Goal: Information Seeking & Learning: Learn about a topic

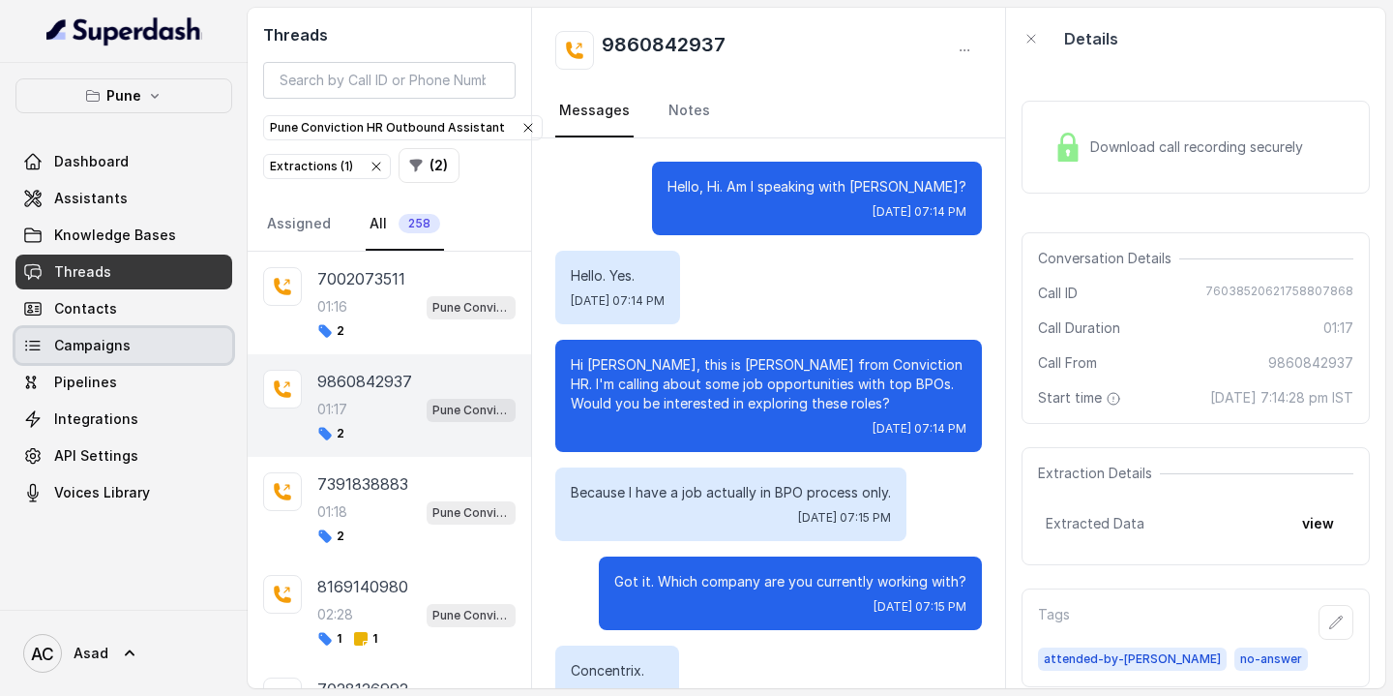
click at [96, 351] on span "Campaigns" at bounding box center [92, 345] width 76 height 19
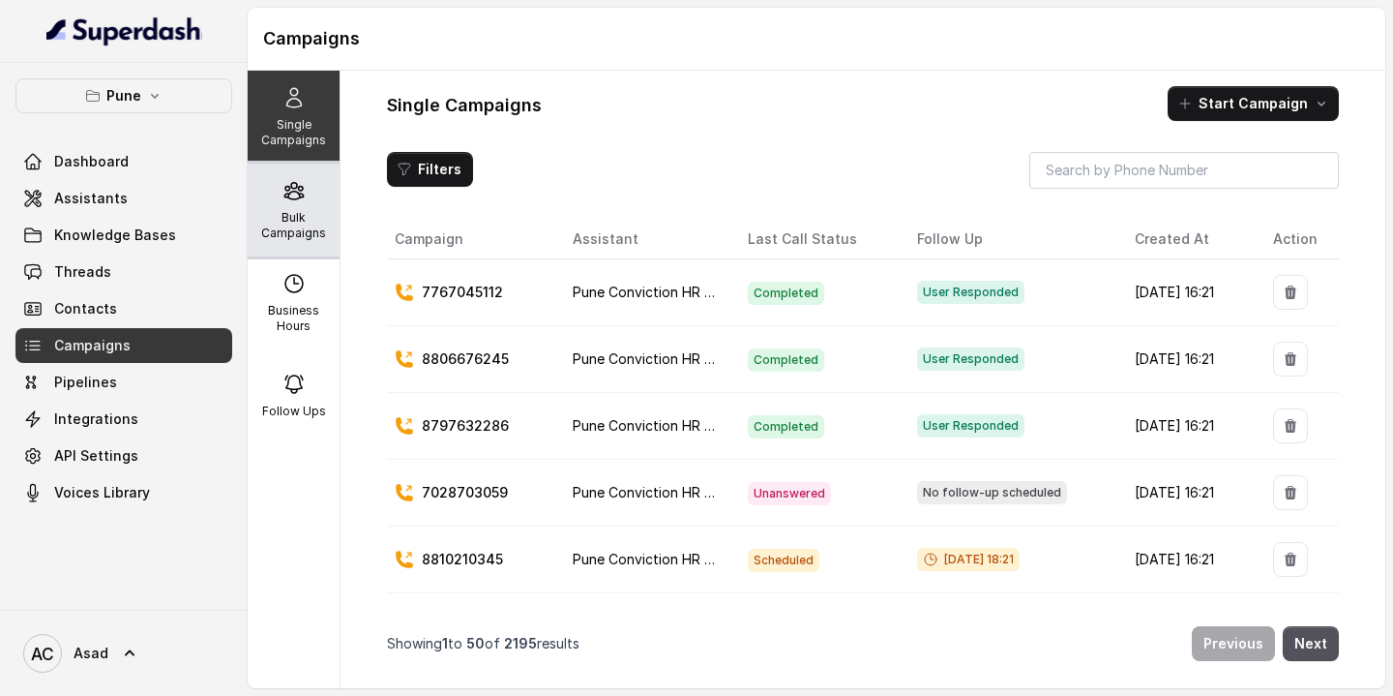
click at [295, 204] on div "Bulk Campaigns" at bounding box center [294, 210] width 92 height 93
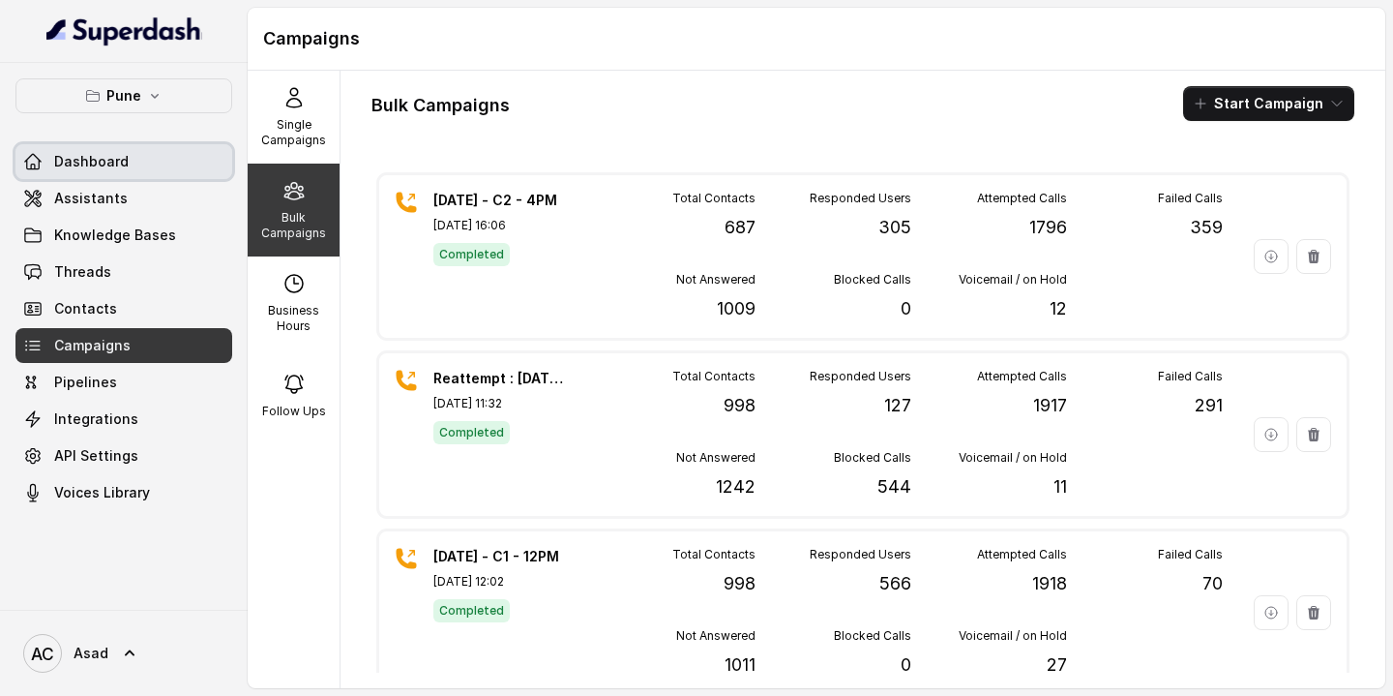
click at [129, 169] on link "Dashboard" at bounding box center [123, 161] width 217 height 35
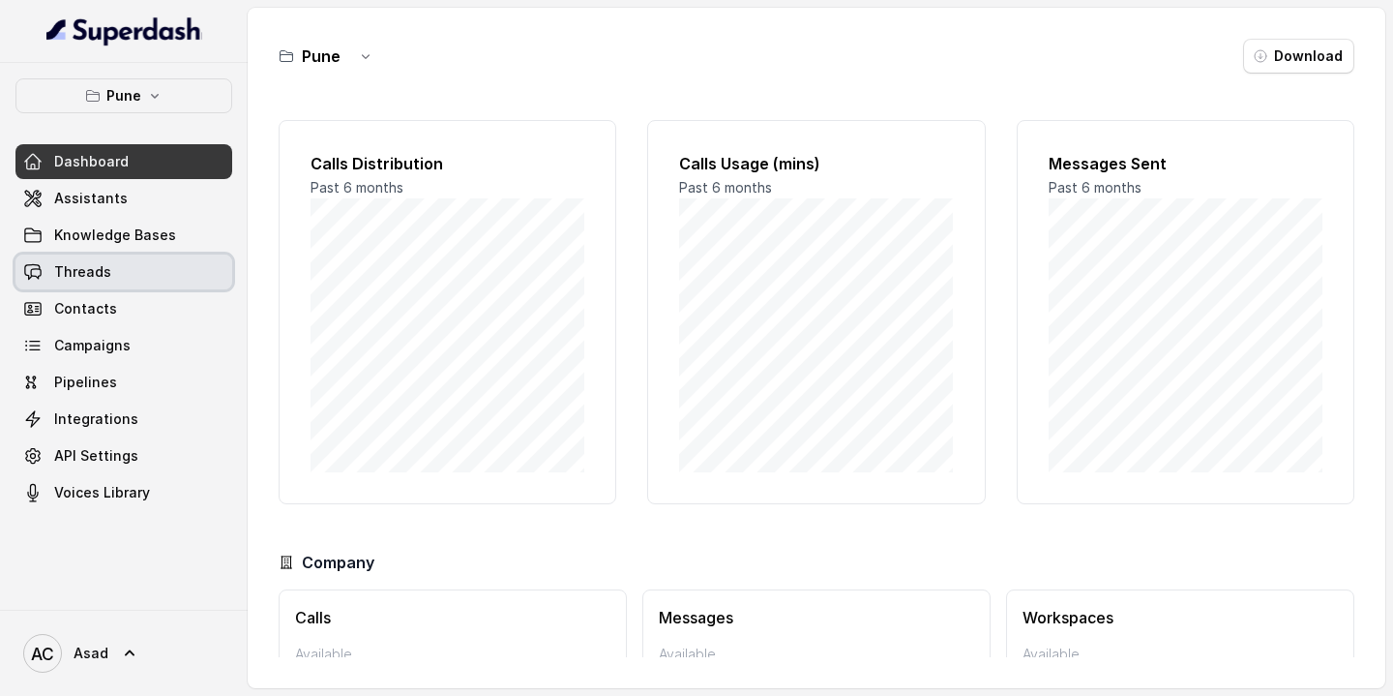
click at [109, 271] on link "Threads" at bounding box center [123, 271] width 217 height 35
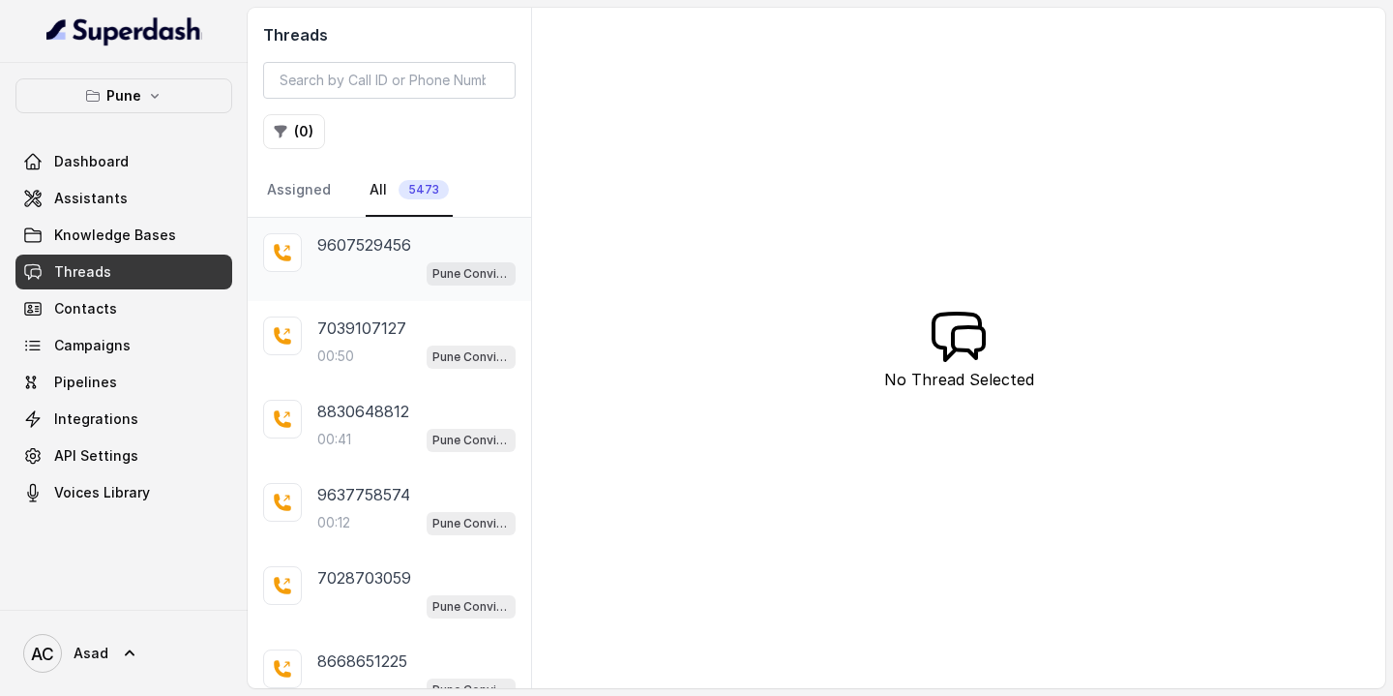
click at [392, 254] on p "9607529456" at bounding box center [364, 244] width 94 height 23
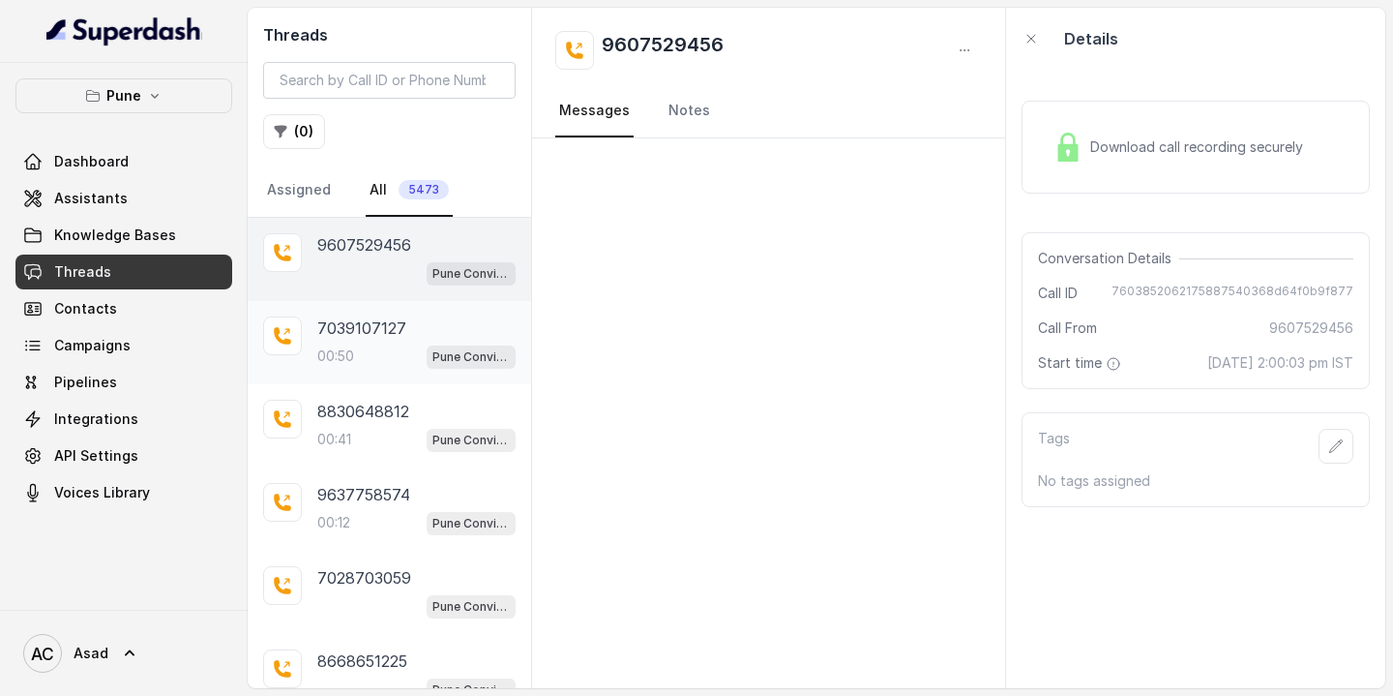
click at [356, 321] on p "7039107127" at bounding box center [361, 327] width 89 height 23
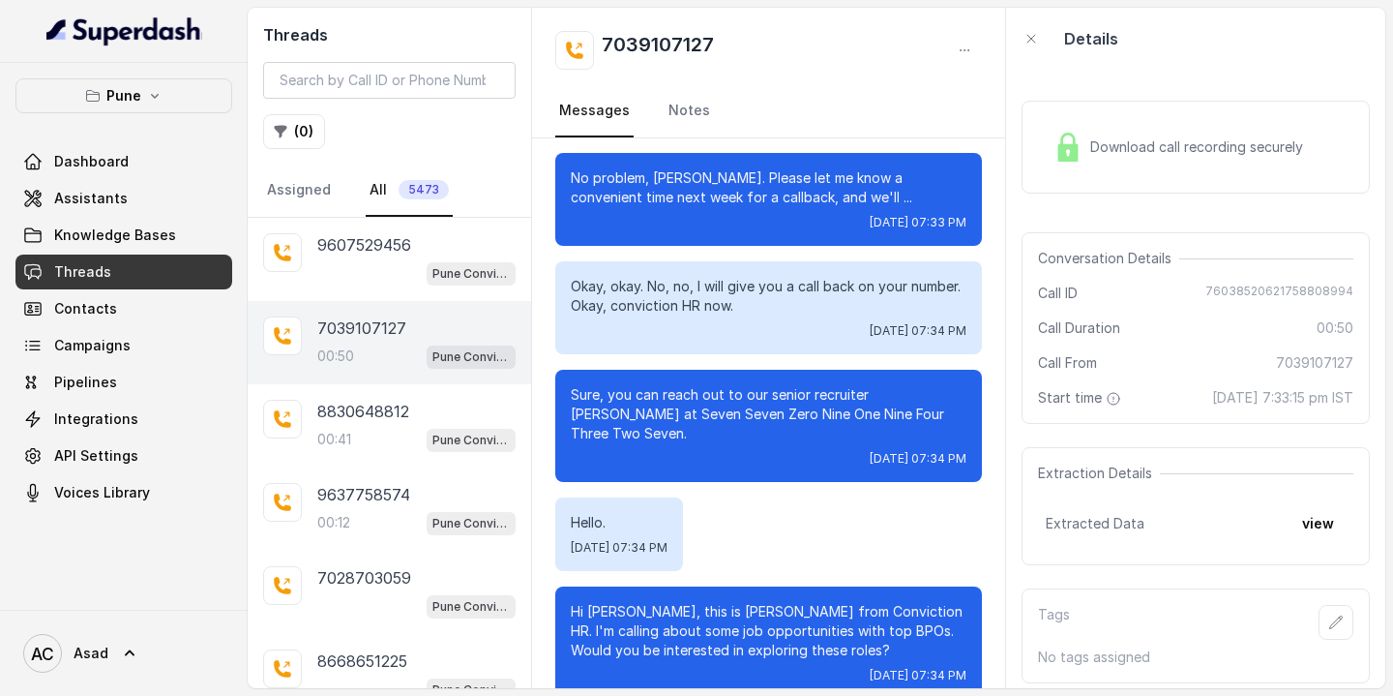
scroll to position [329, 0]
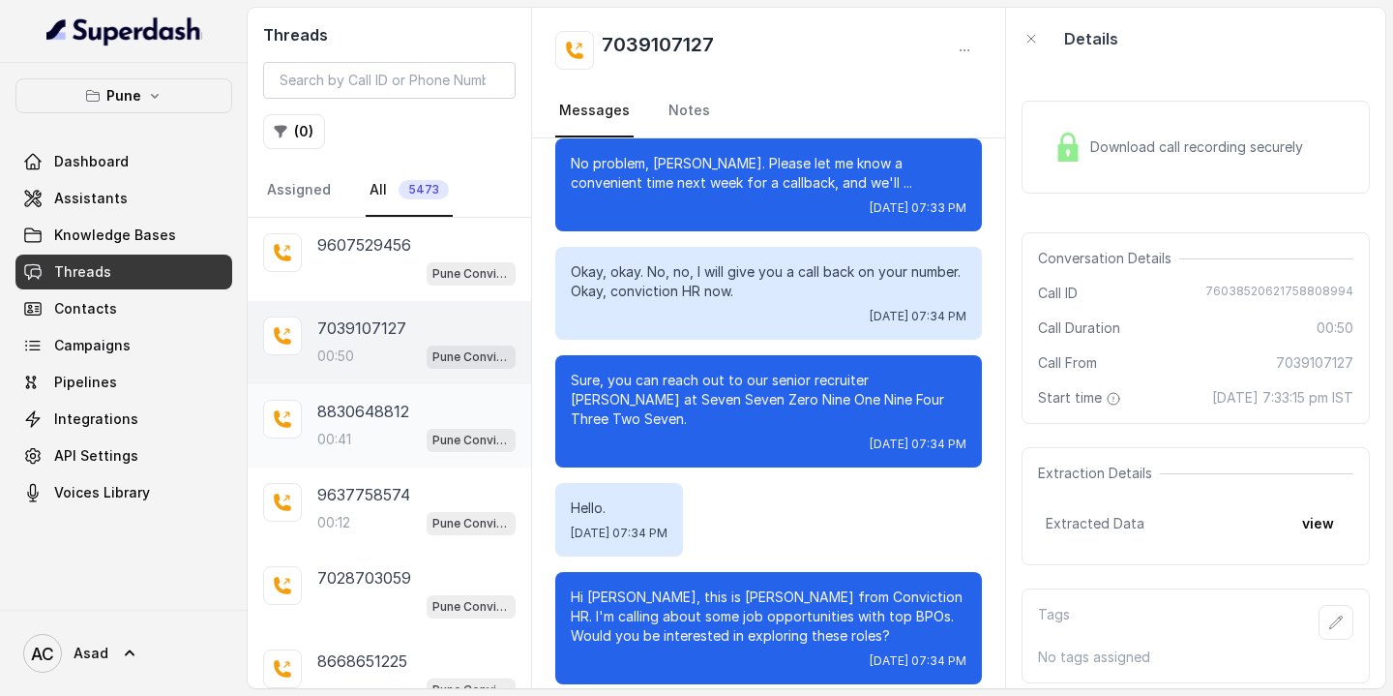
click at [366, 433] on div "00:41 Pune Conviction HR Outbound Assistant" at bounding box center [416, 439] width 198 height 25
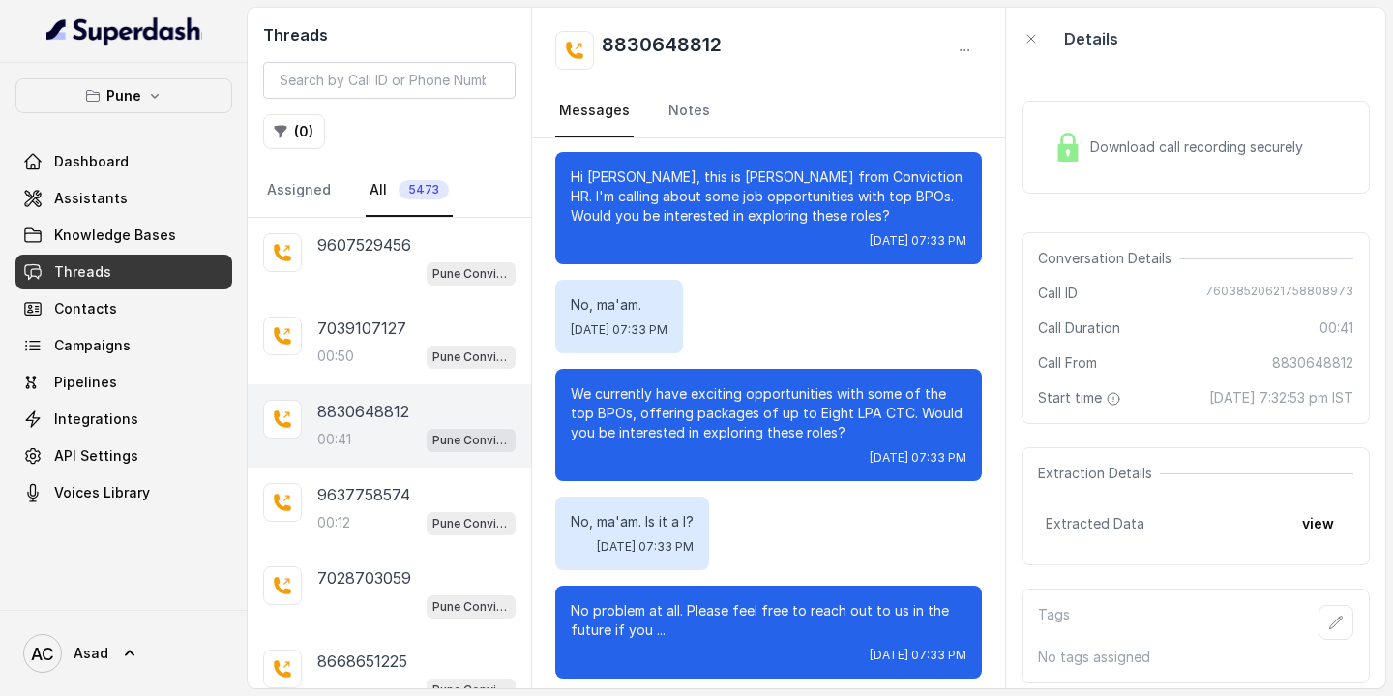
scroll to position [201, 0]
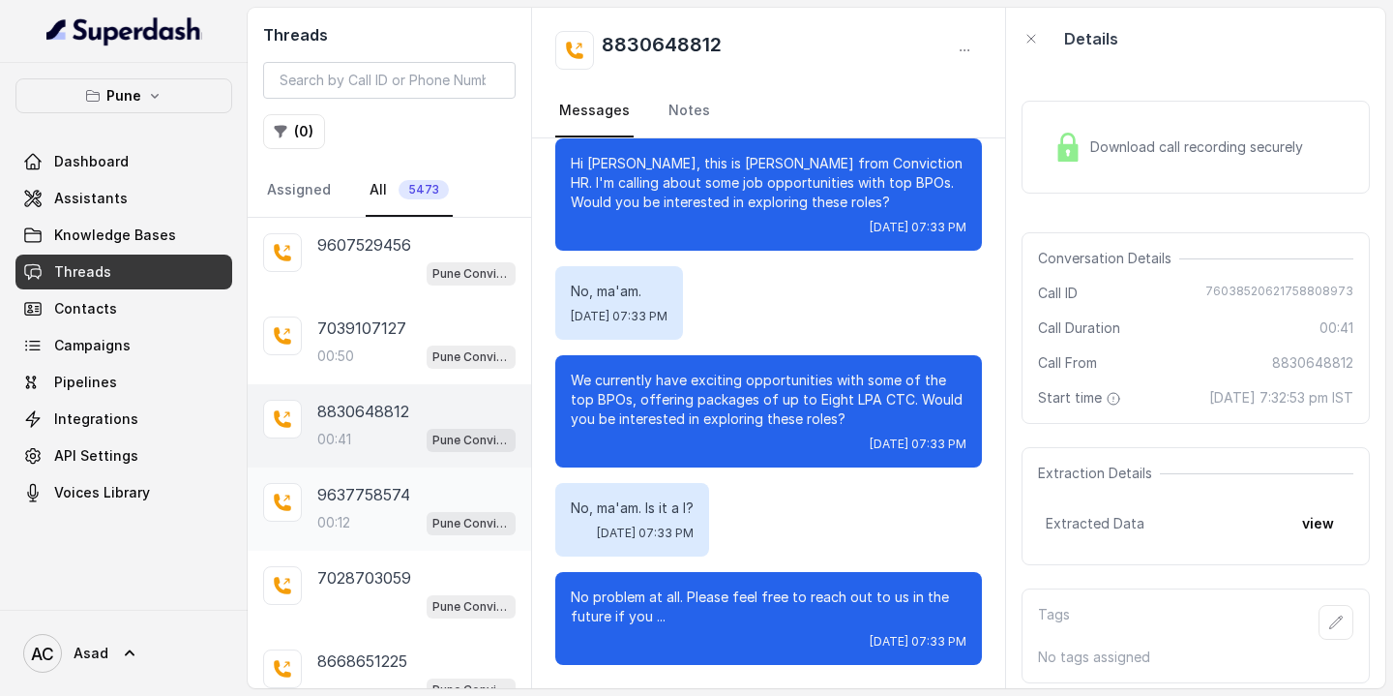
click at [365, 518] on div "00:12 Pune Conviction HR Outbound Assistant" at bounding box center [416, 522] width 198 height 25
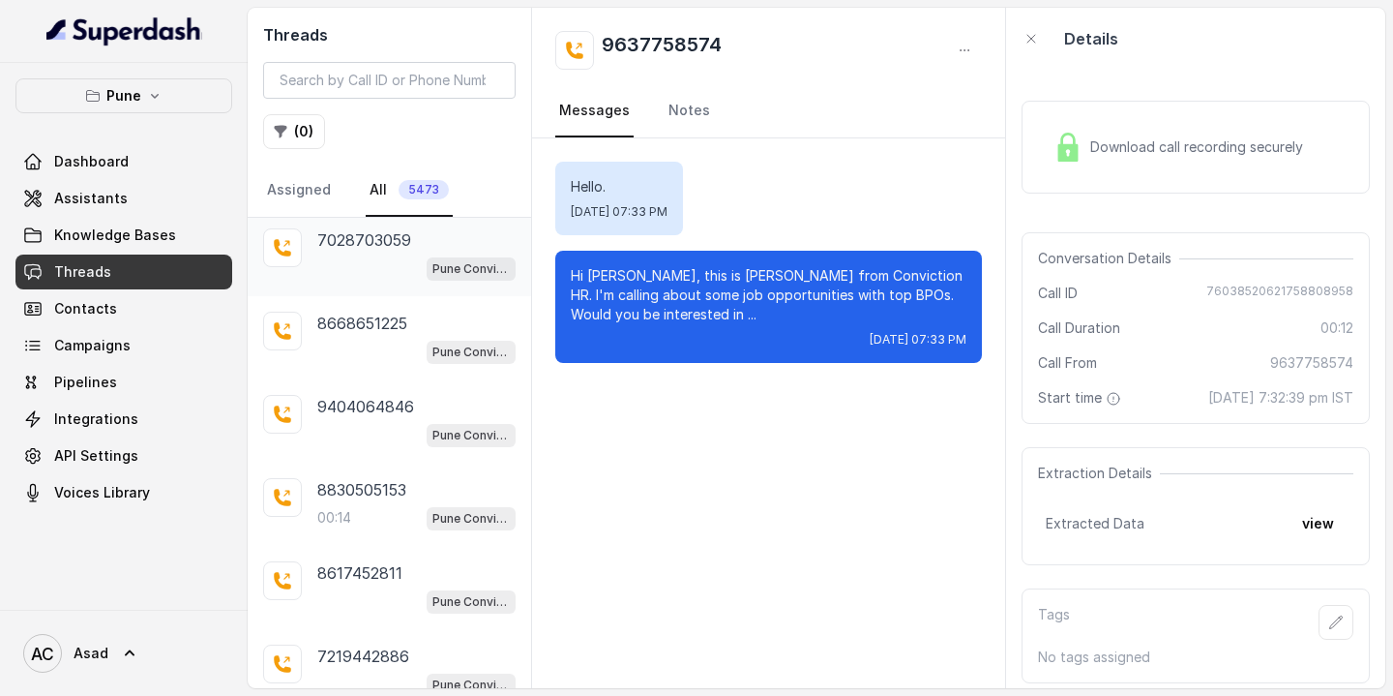
scroll to position [360, 0]
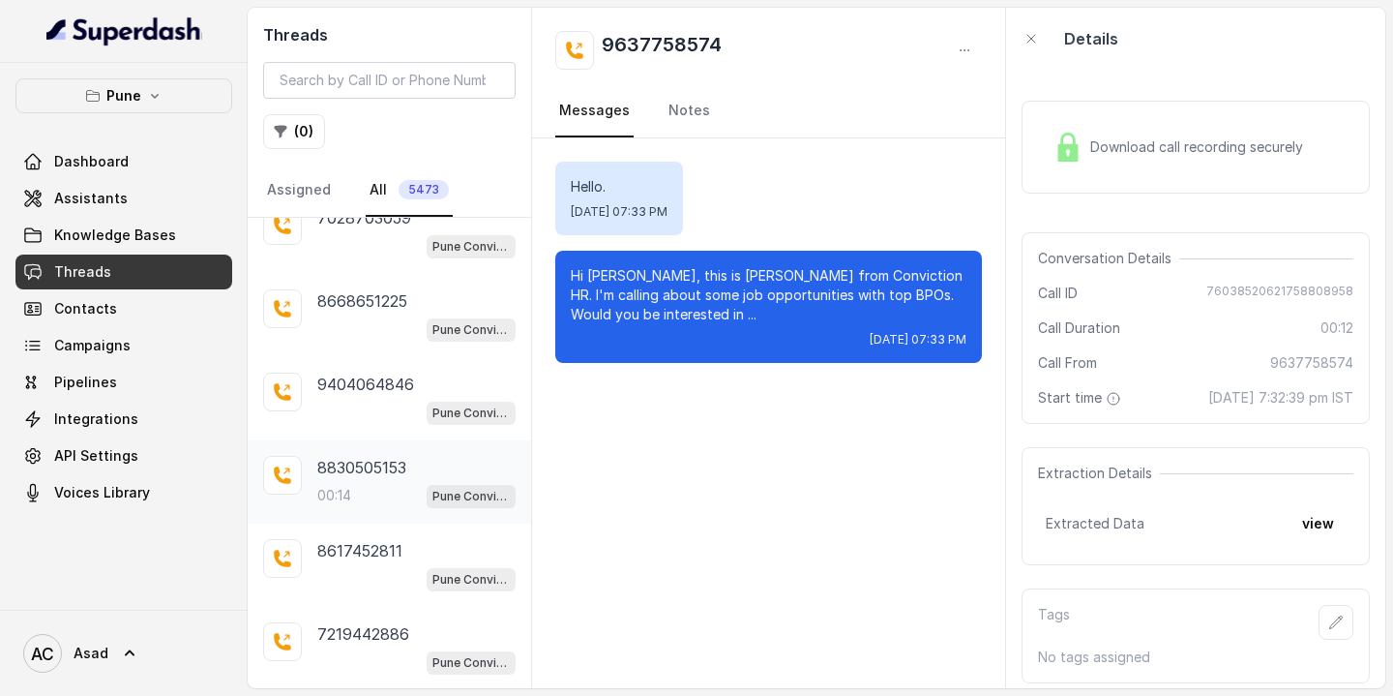
click at [360, 483] on div "00:14 Pune Conviction HR Outbound Assistant" at bounding box center [416, 495] width 198 height 25
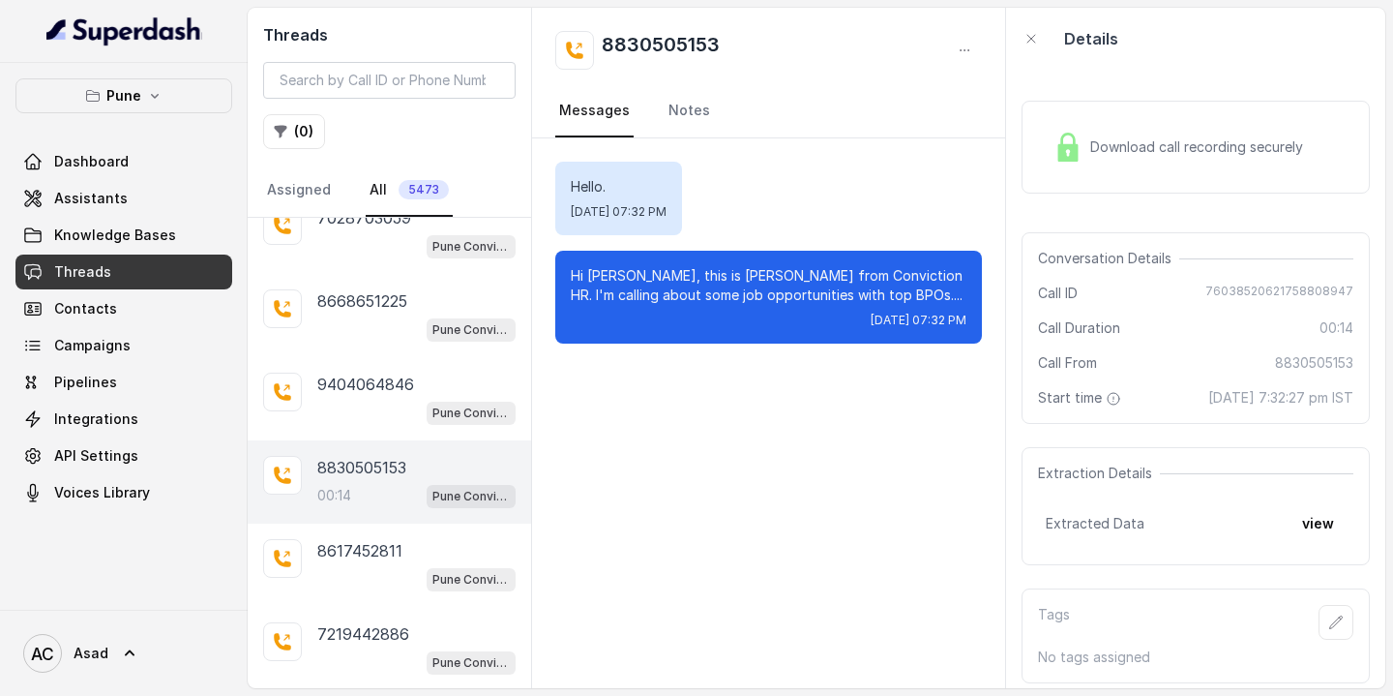
scroll to position [411, 0]
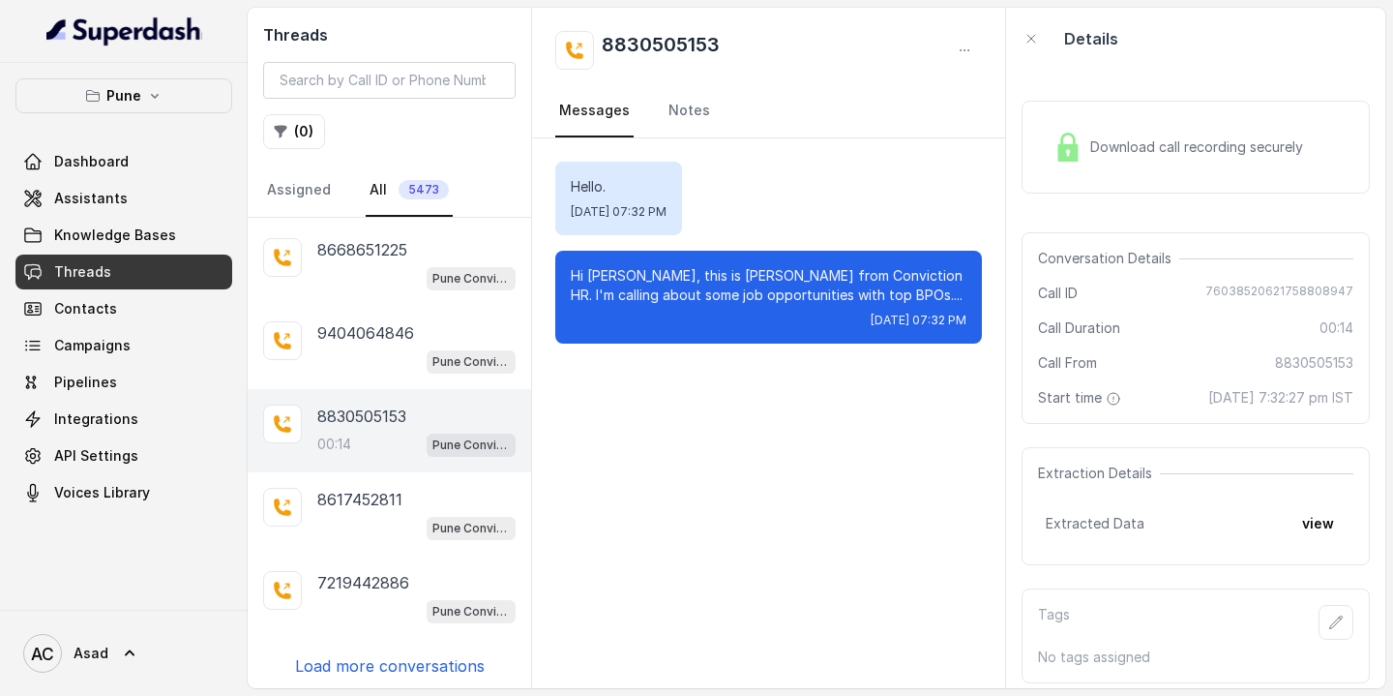
click at [665, 45] on h2 "8830505153" at bounding box center [661, 50] width 118 height 39
copy h2 "8830505153"
click at [402, 71] on input "search" at bounding box center [389, 80] width 253 height 37
paste input "8830505153"
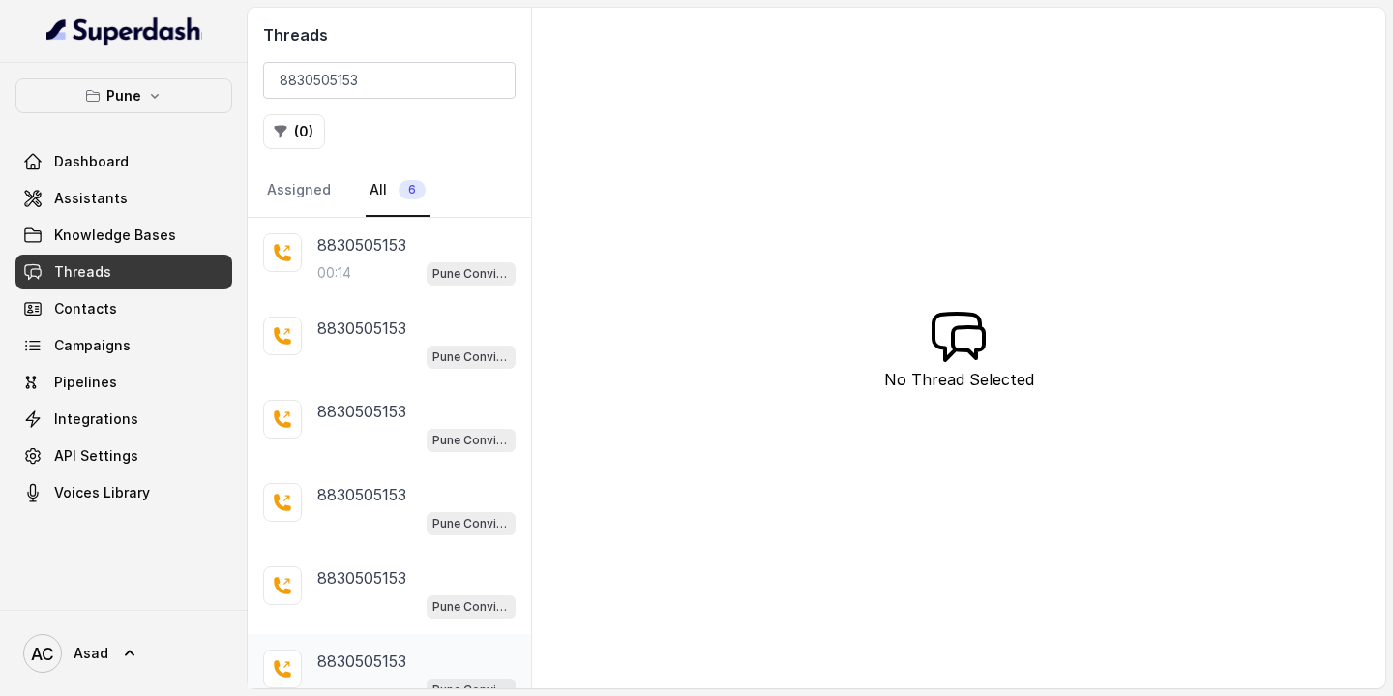
click at [366, 651] on p "8830505153" at bounding box center [361, 660] width 89 height 23
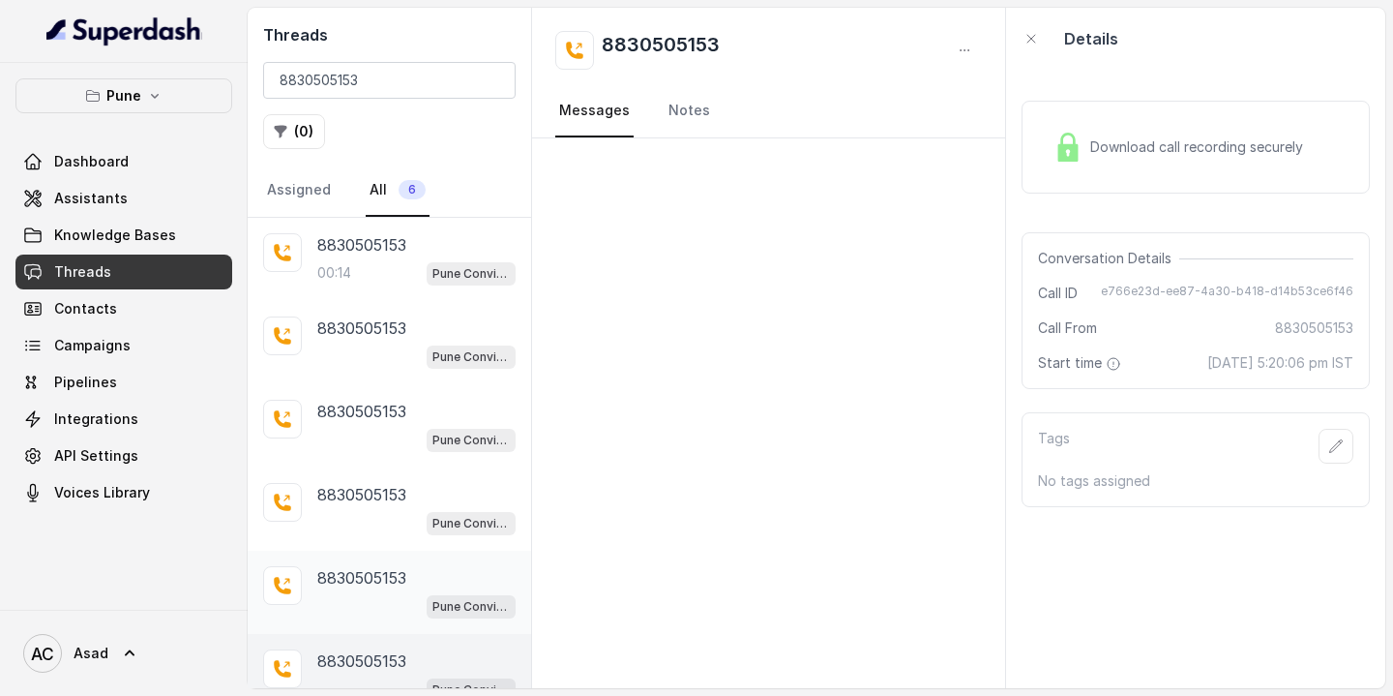
click at [377, 568] on p "8830505153" at bounding box center [361, 577] width 89 height 23
click at [404, 469] on div "8830505153 Pune Conviction HR Outbound Assistant" at bounding box center [389, 508] width 283 height 83
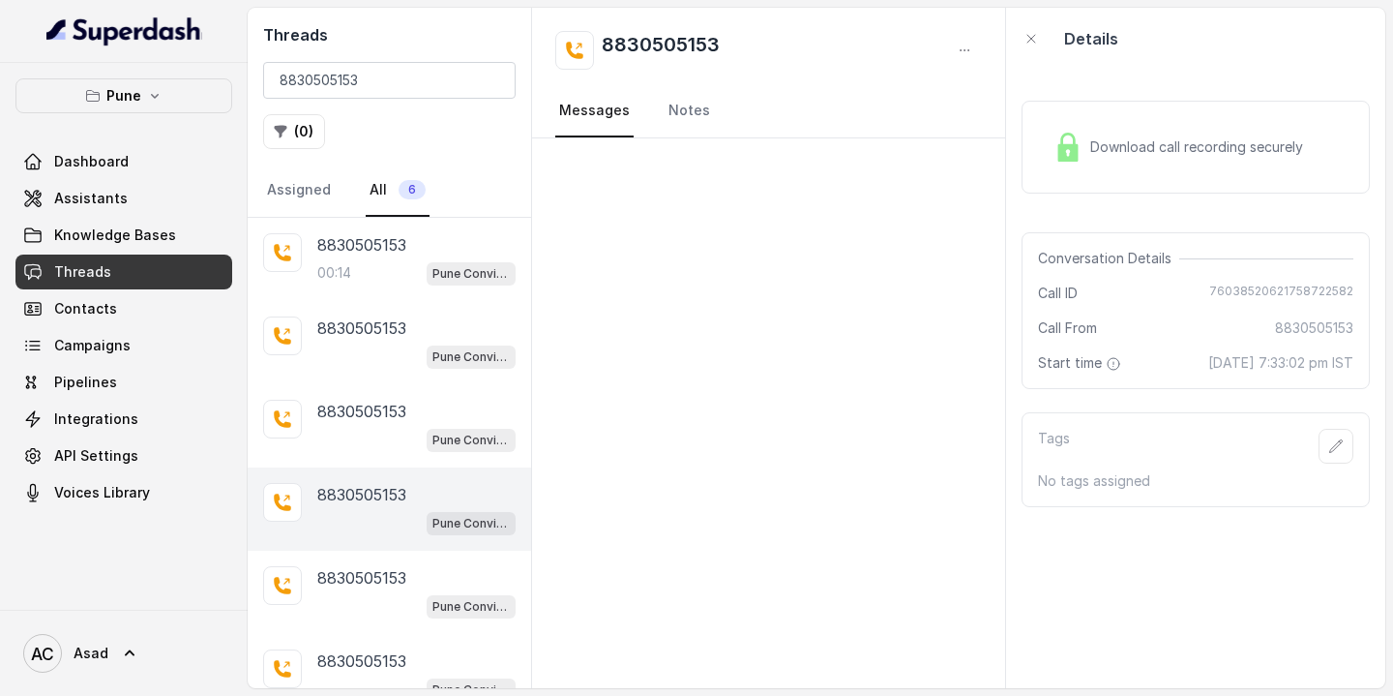
click at [398, 206] on link "All 6" at bounding box center [398, 190] width 64 height 52
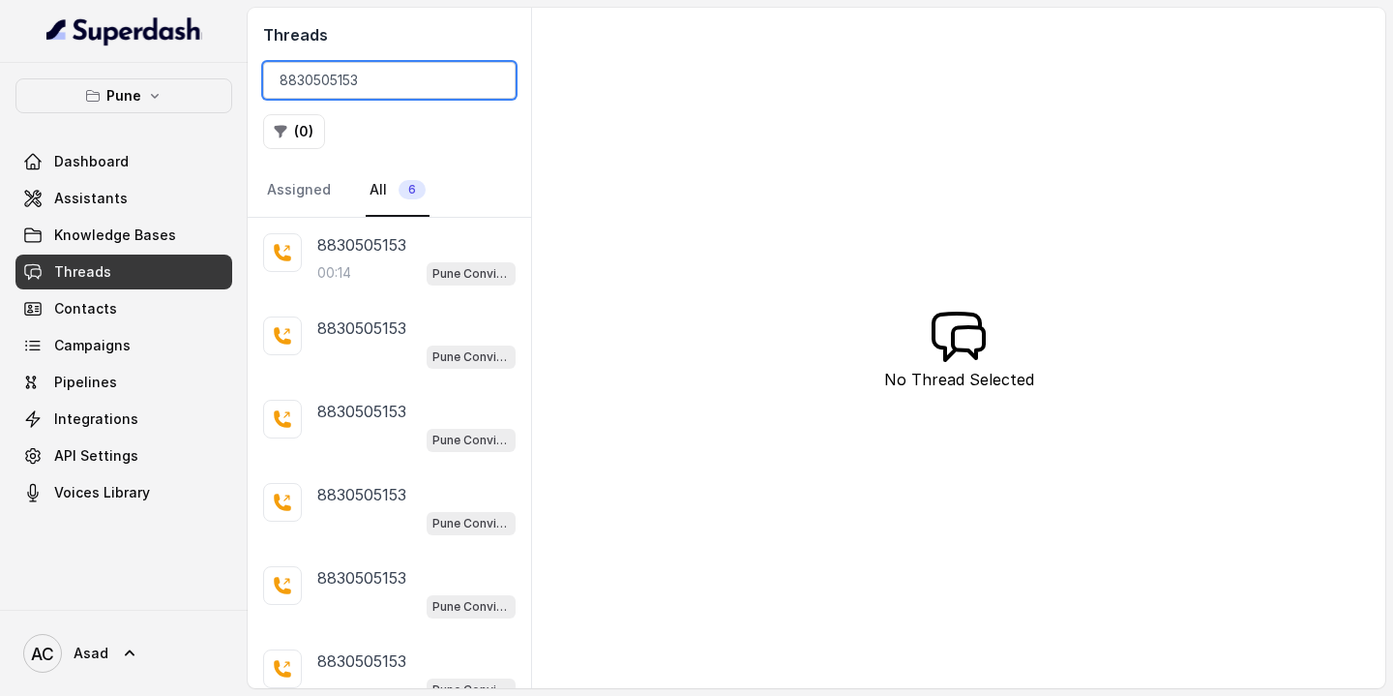
click at [376, 89] on input "8830505153" at bounding box center [389, 80] width 253 height 37
type input "8"
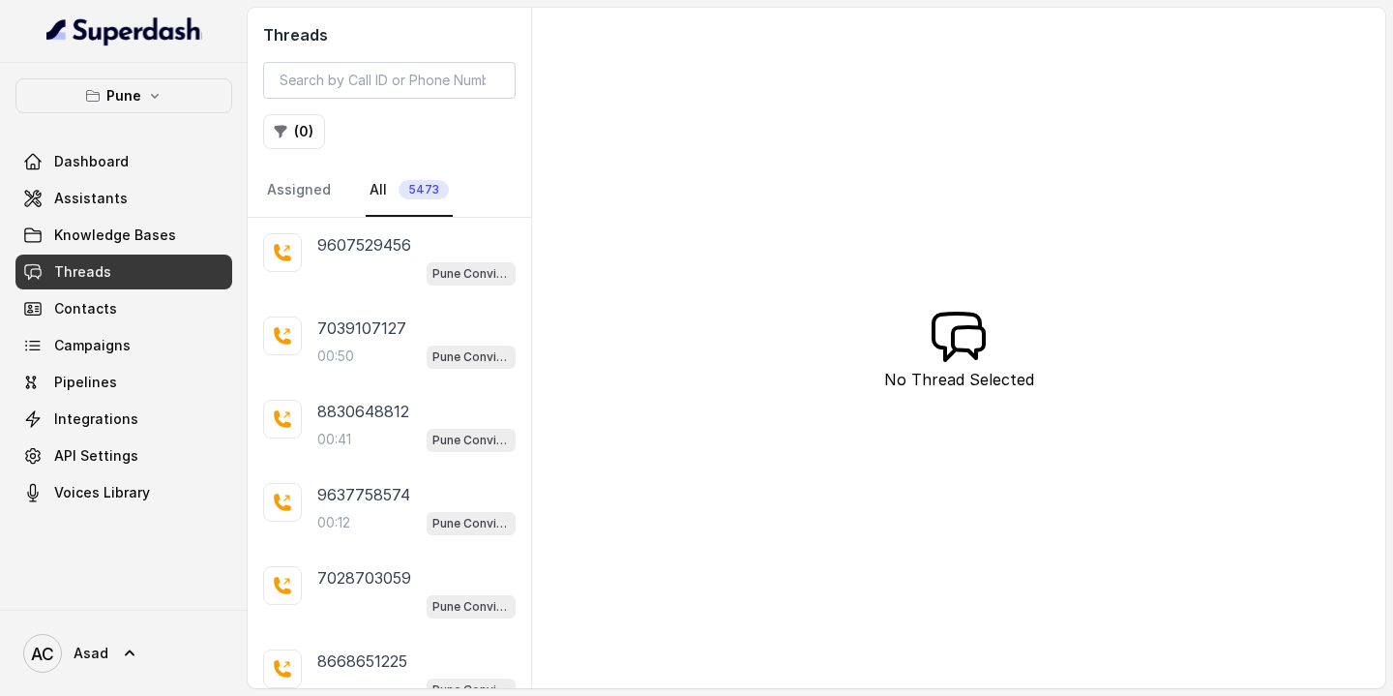
click at [411, 193] on span "5473" at bounding box center [424, 189] width 50 height 19
click at [304, 134] on button "( 0 )" at bounding box center [294, 131] width 62 height 35
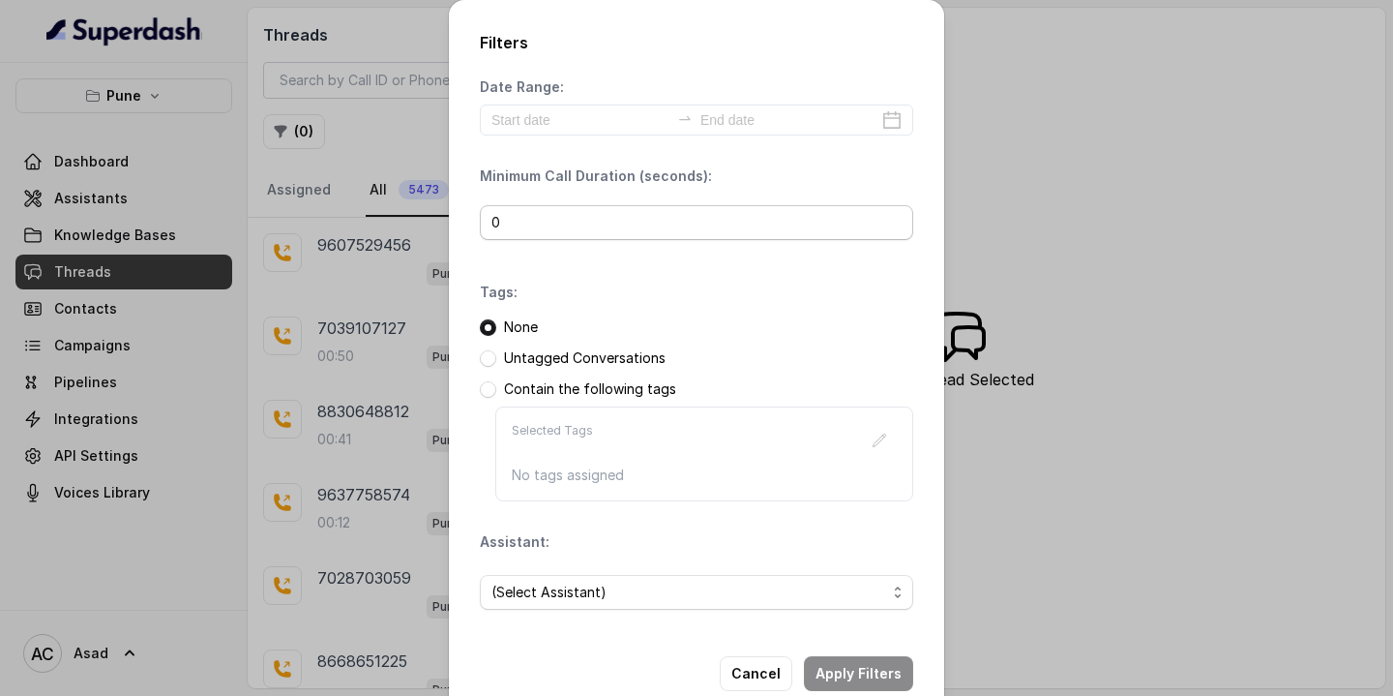
scroll to position [42, 0]
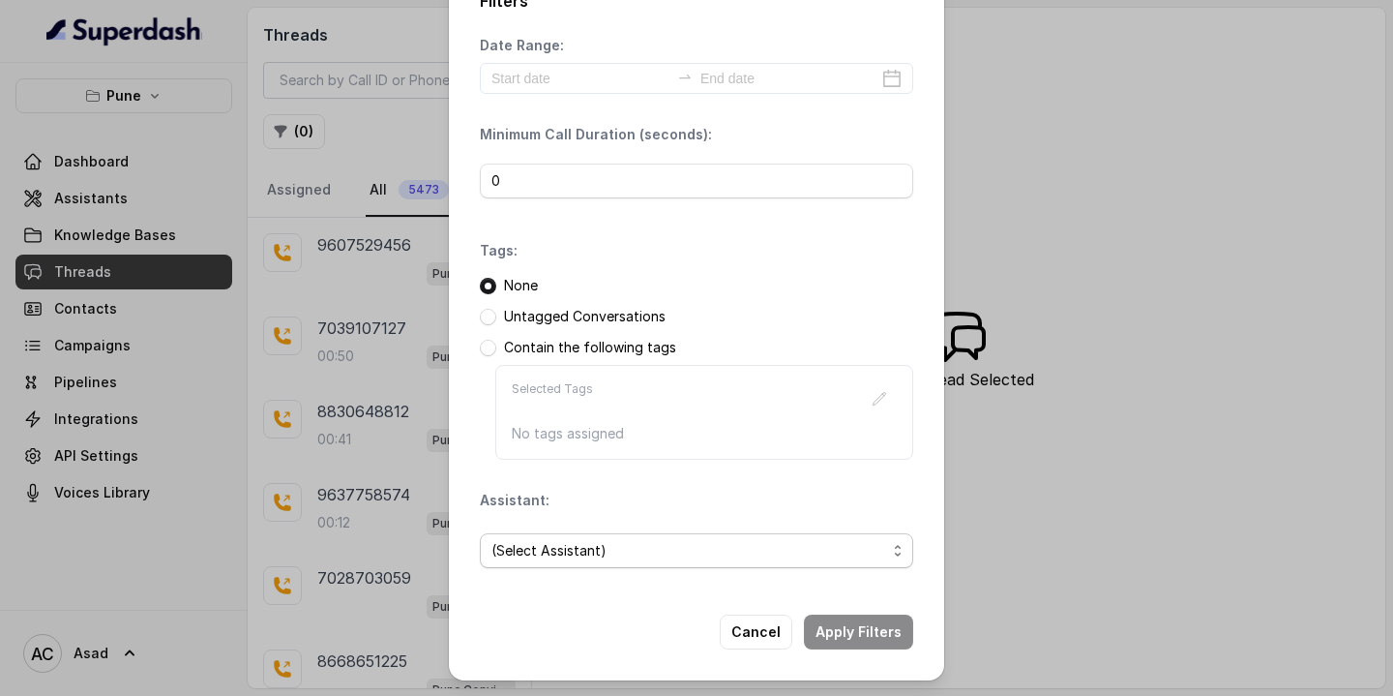
click at [563, 561] on span "(Select Assistant)" at bounding box center [688, 550] width 395 height 23
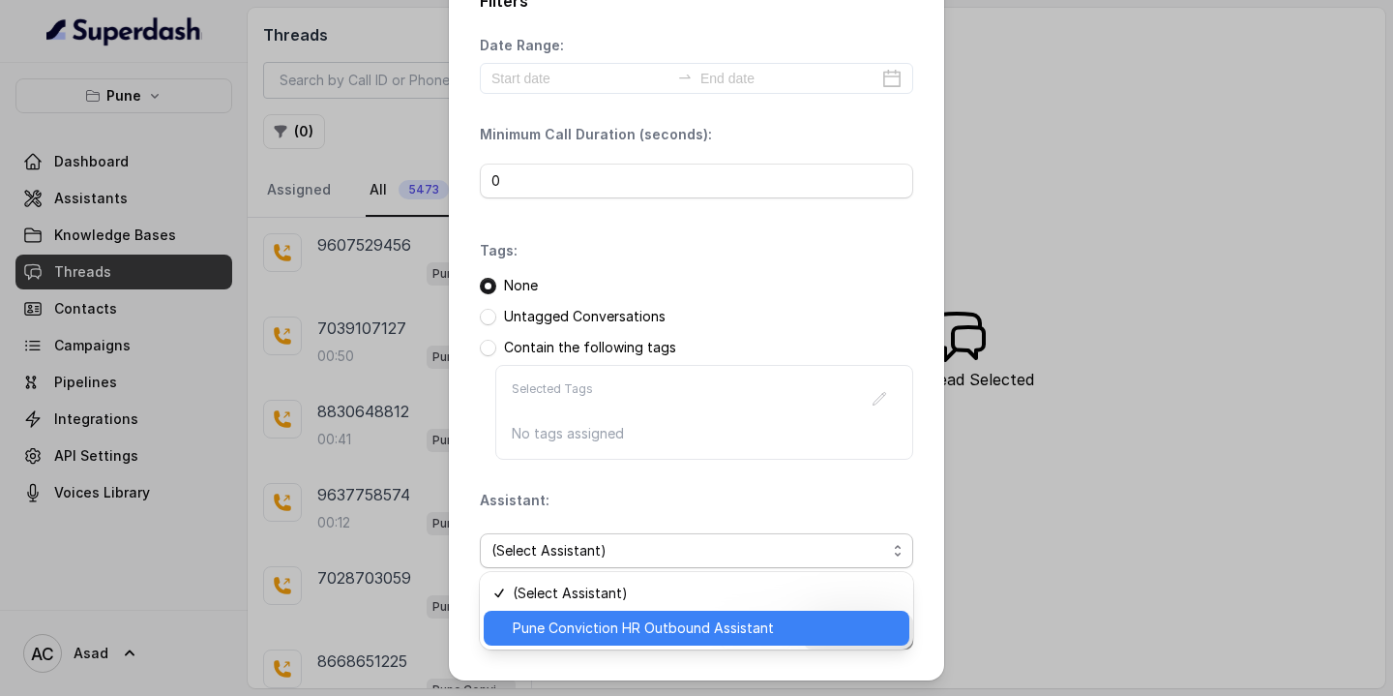
click at [563, 640] on div "Pune Conviction HR Outbound Assistant" at bounding box center [697, 627] width 426 height 35
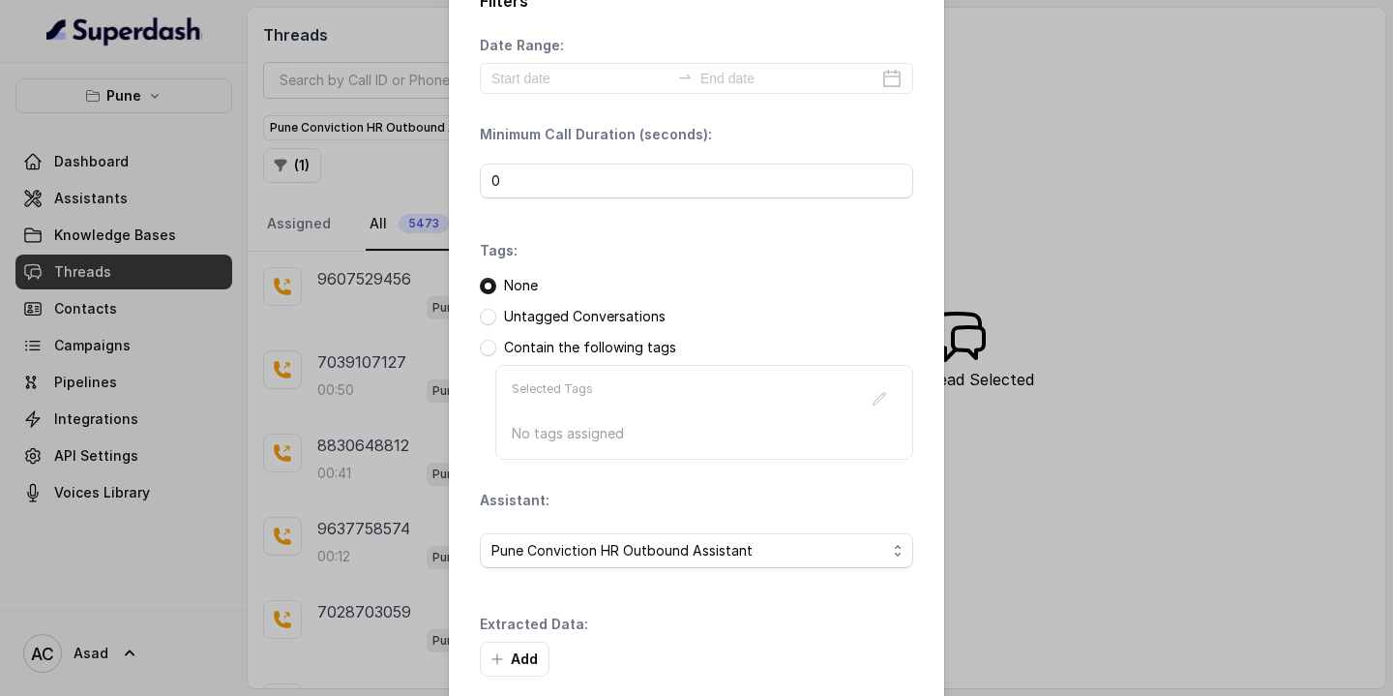
scroll to position [134, 0]
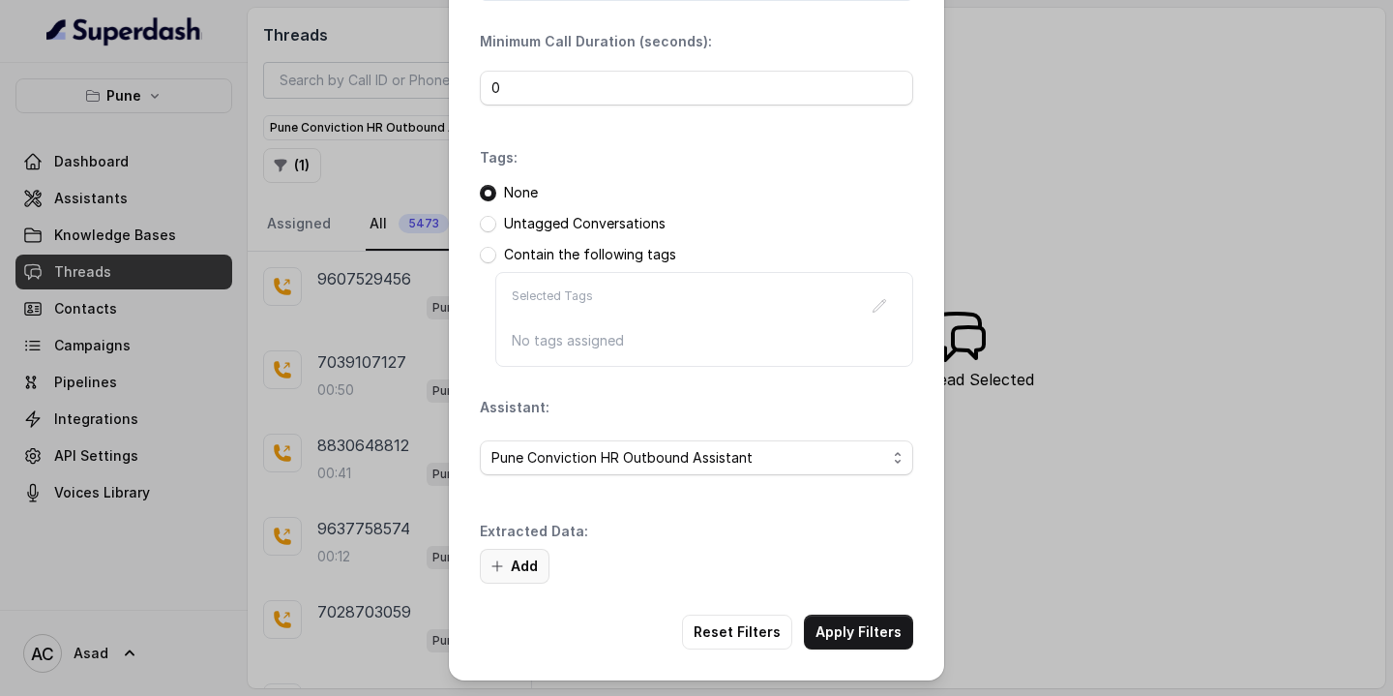
click at [505, 571] on button "Add" at bounding box center [515, 566] width 70 height 35
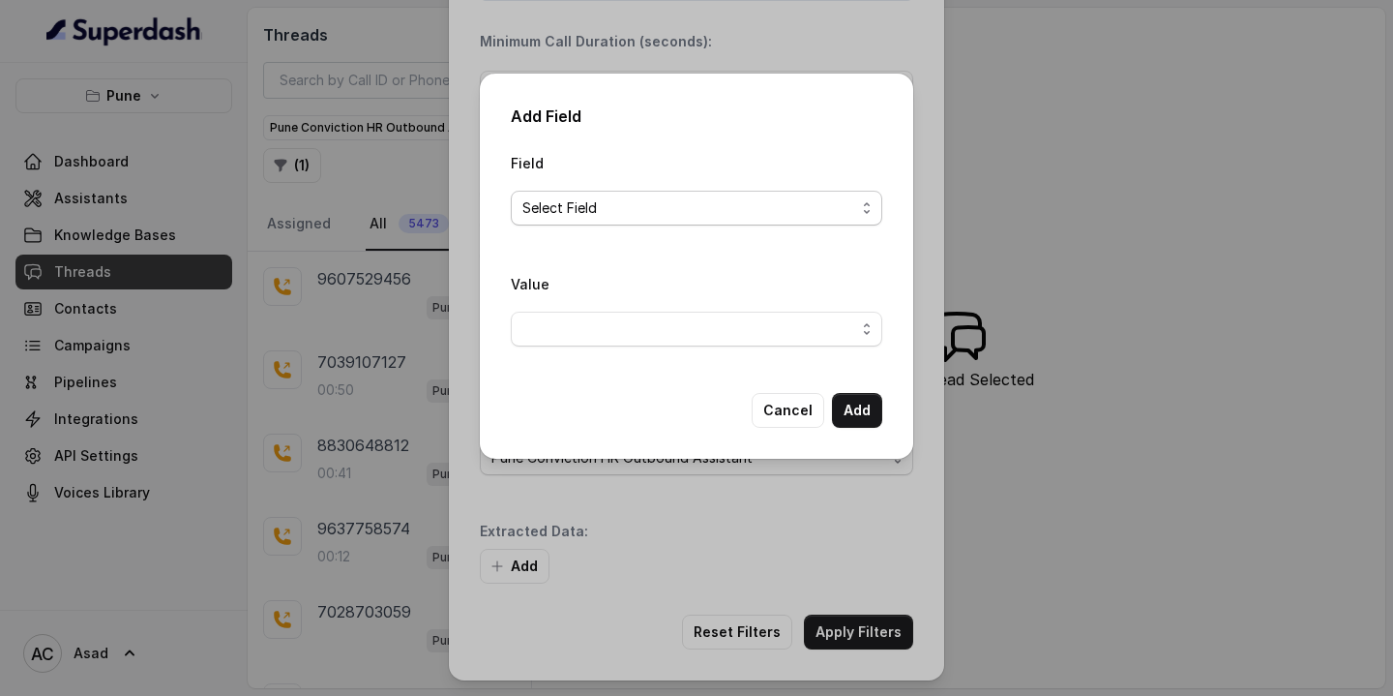
click at [621, 204] on span "Select Field" at bounding box center [688, 207] width 333 height 23
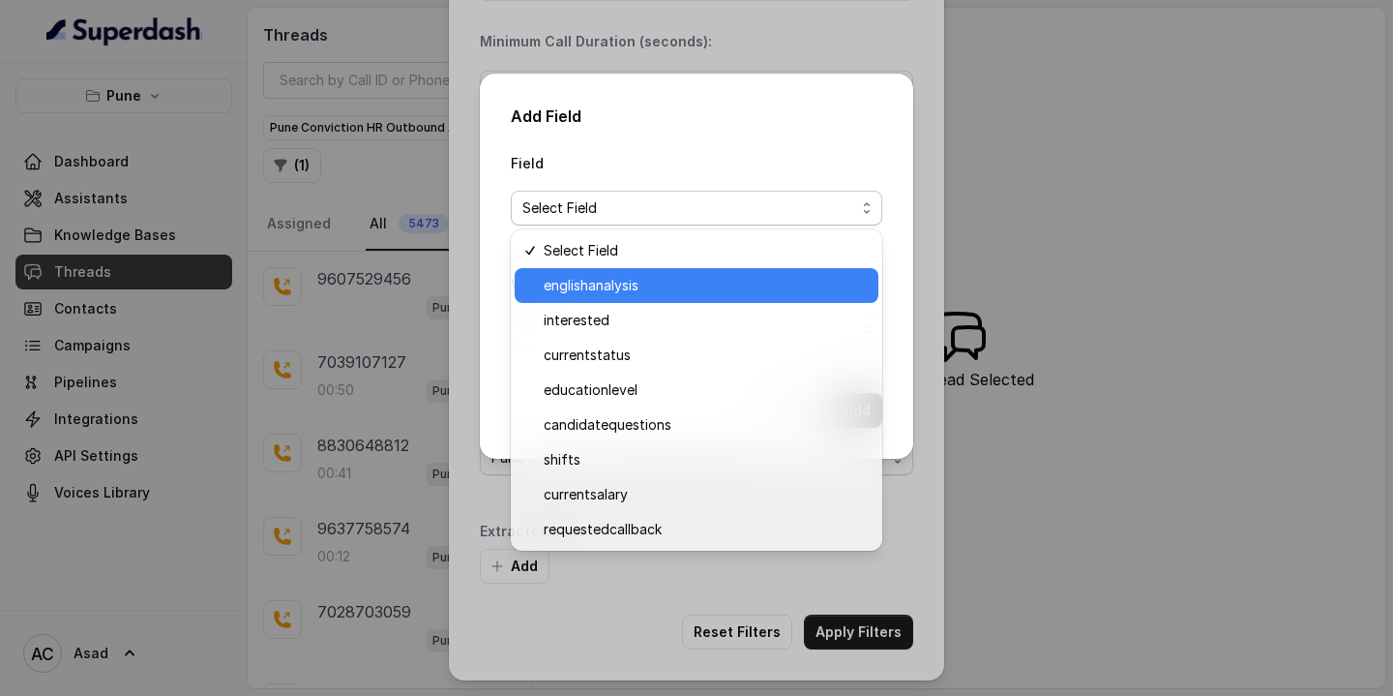
click at [595, 285] on span "englishanalysis" at bounding box center [705, 285] width 323 height 23
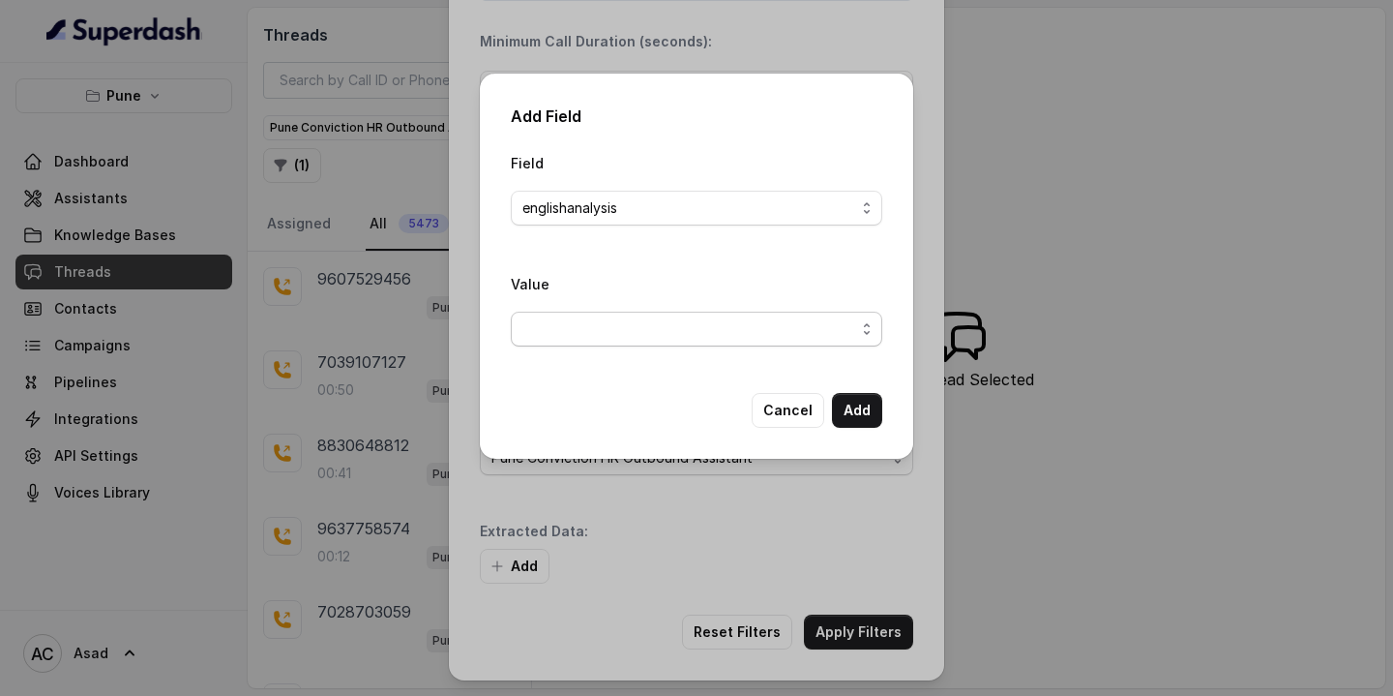
click at [716, 320] on span "button" at bounding box center [697, 329] width 372 height 35
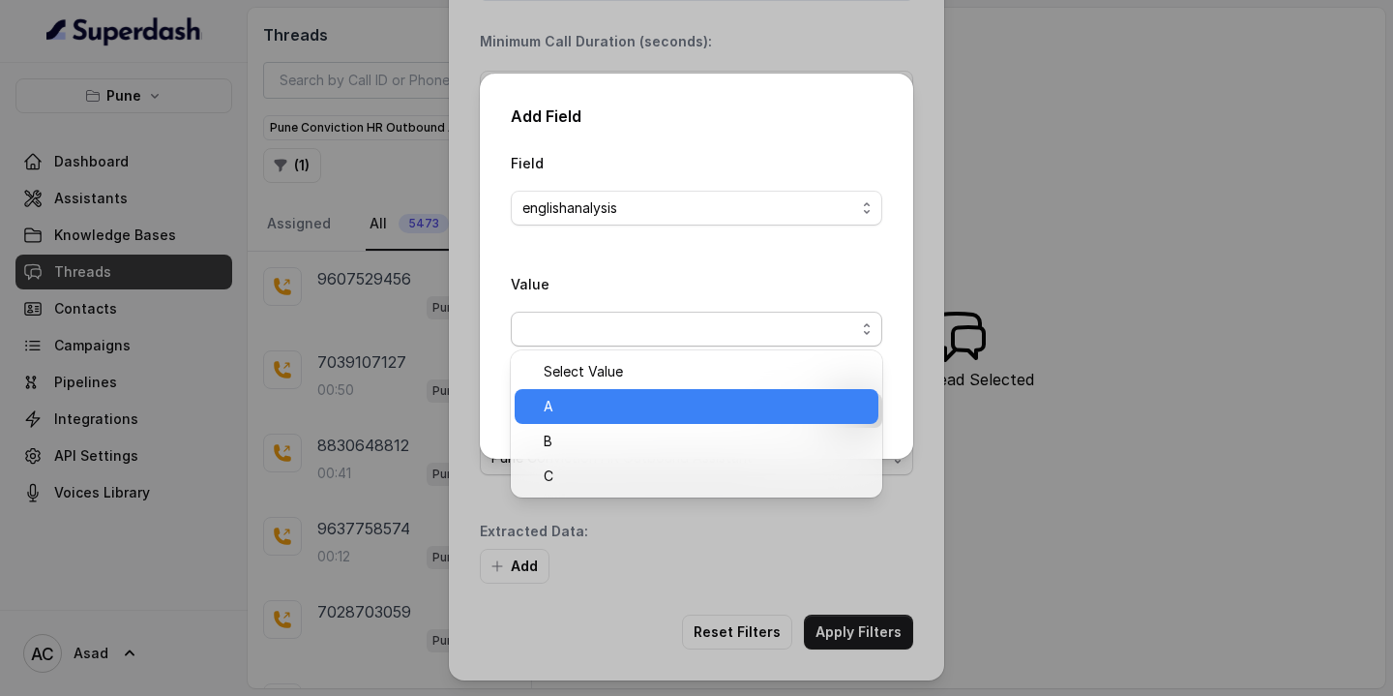
click at [584, 409] on span "A" at bounding box center [705, 406] width 323 height 23
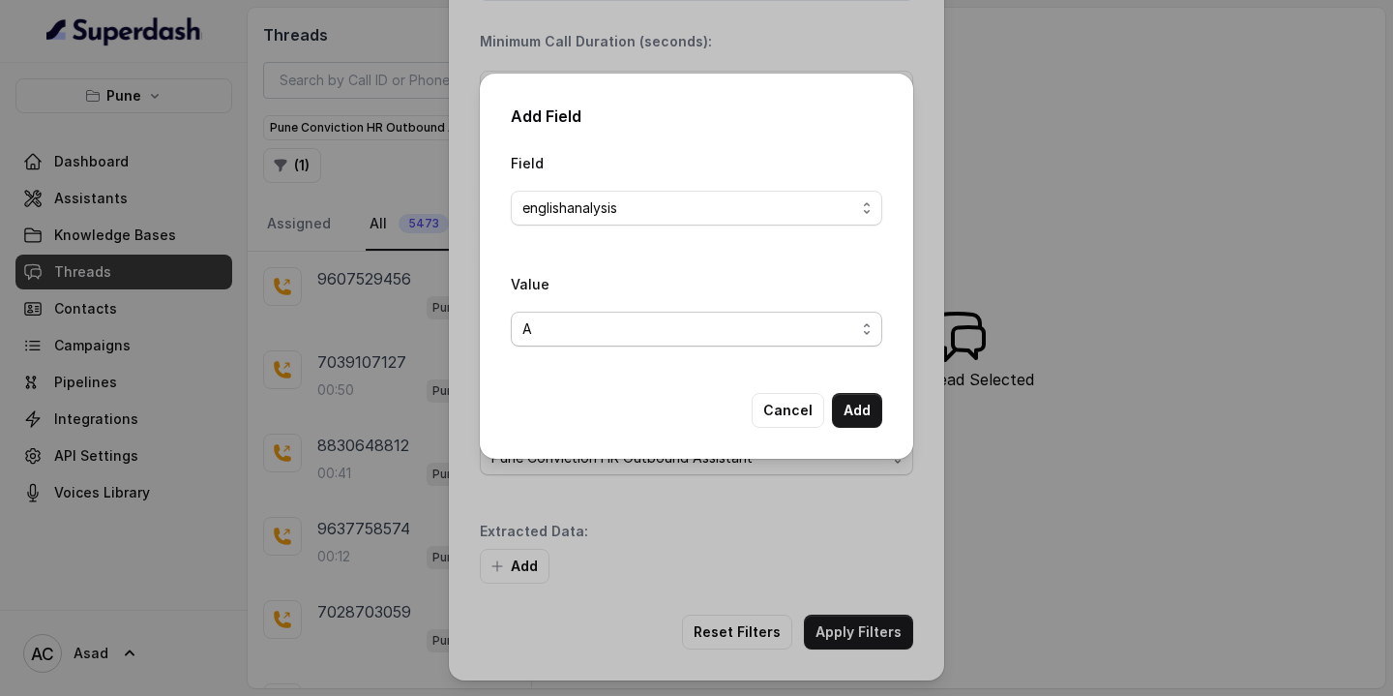
click at [837, 324] on span "A" at bounding box center [688, 328] width 333 height 23
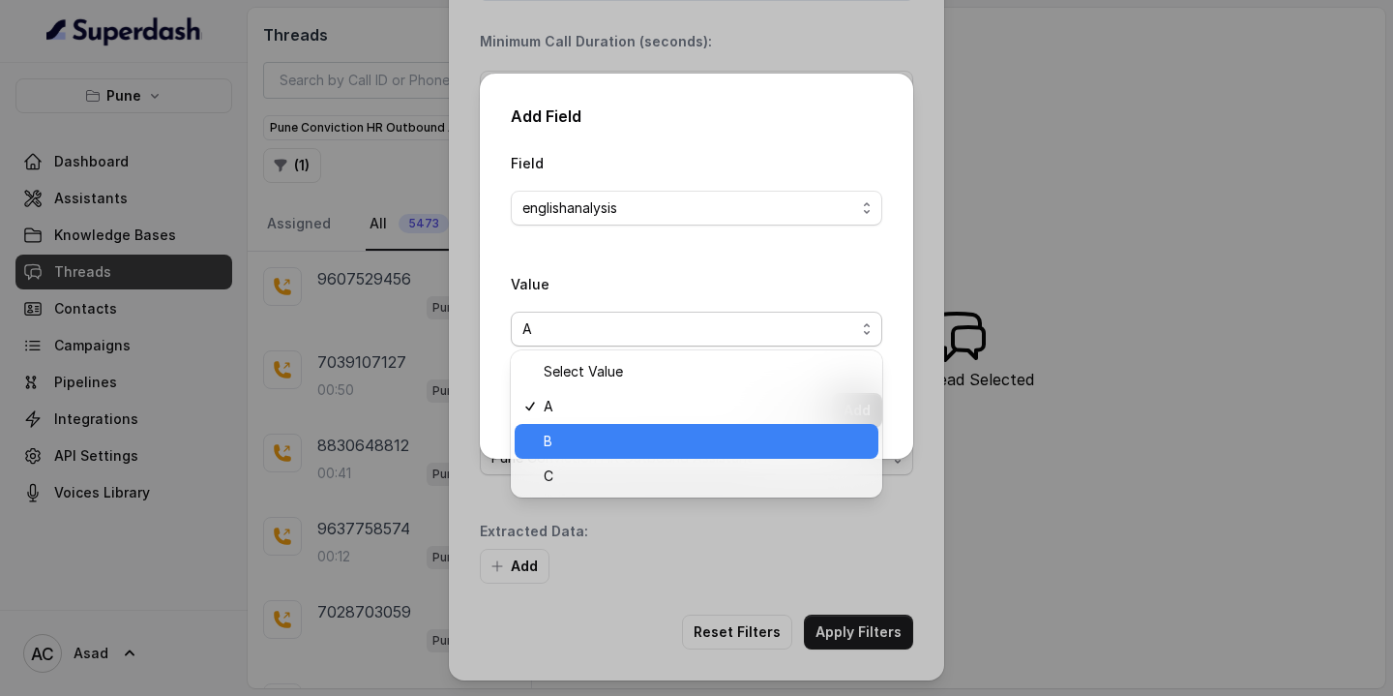
click at [623, 440] on span "B" at bounding box center [705, 441] width 323 height 23
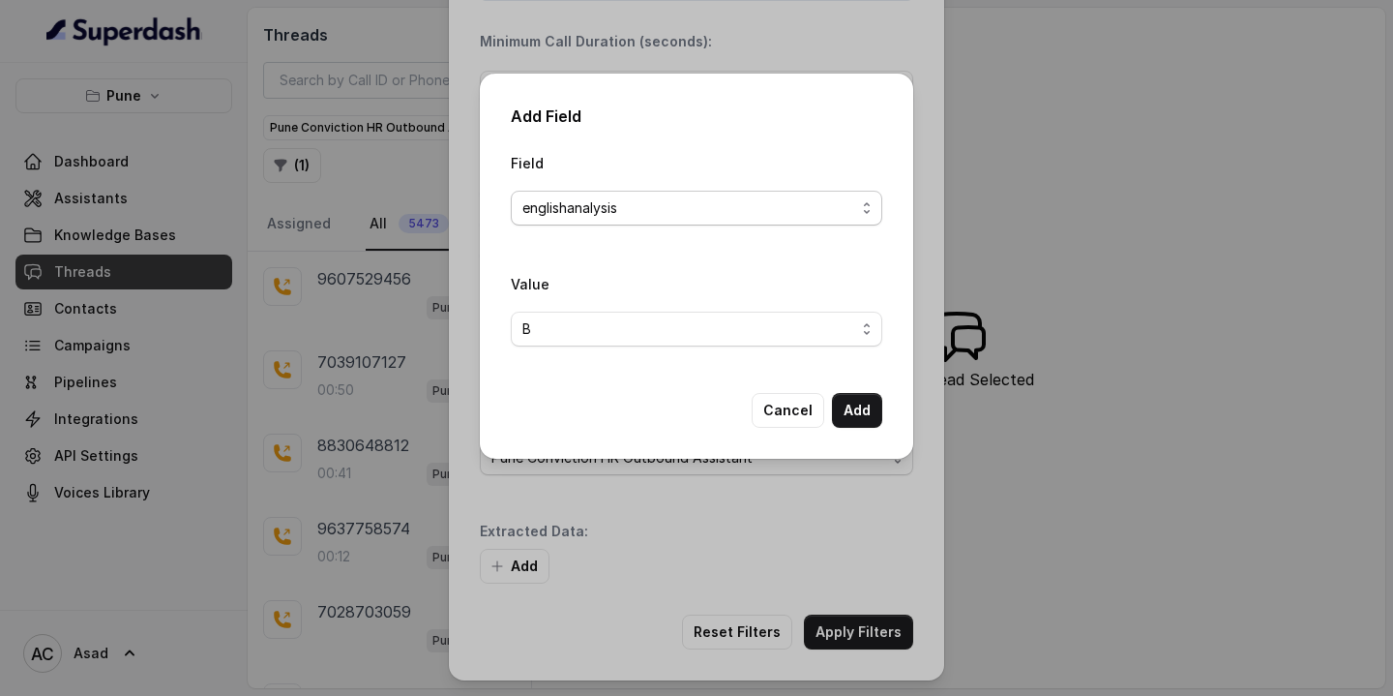
click at [670, 212] on span "englishanalysis" at bounding box center [688, 207] width 333 height 23
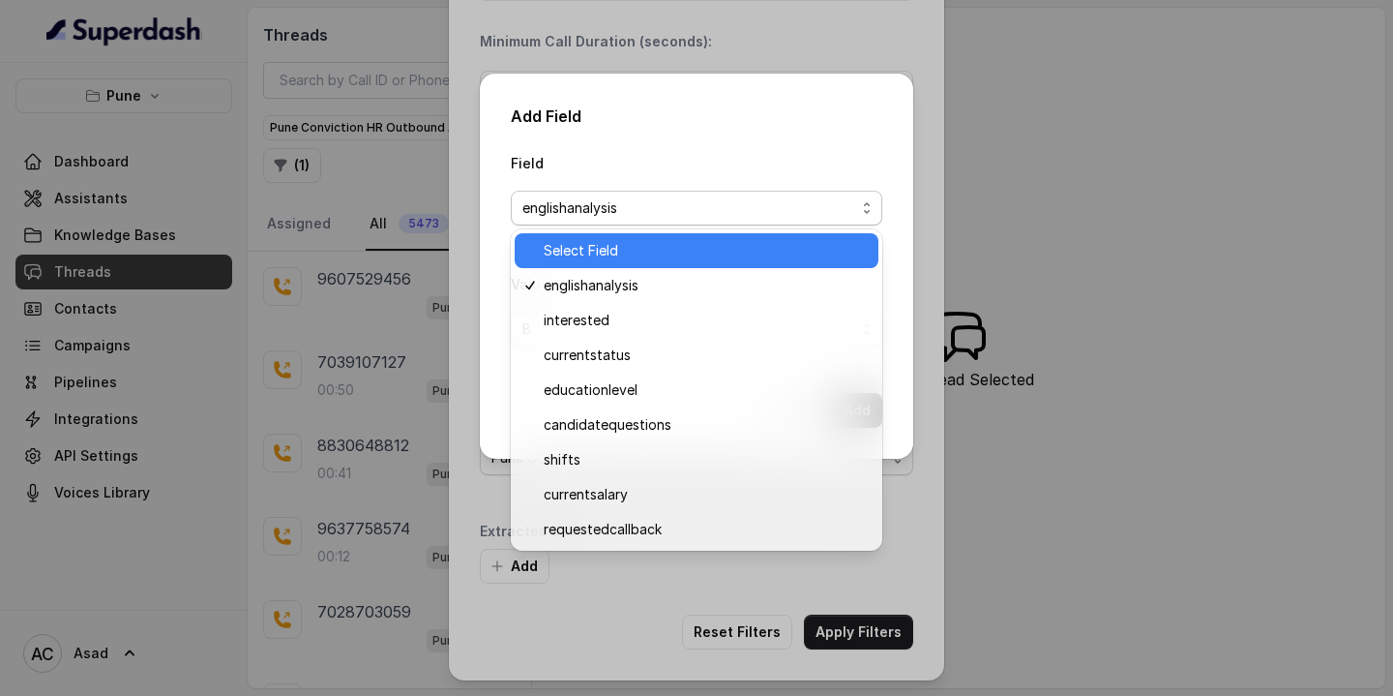
click at [645, 245] on span "Select Field" at bounding box center [705, 250] width 323 height 23
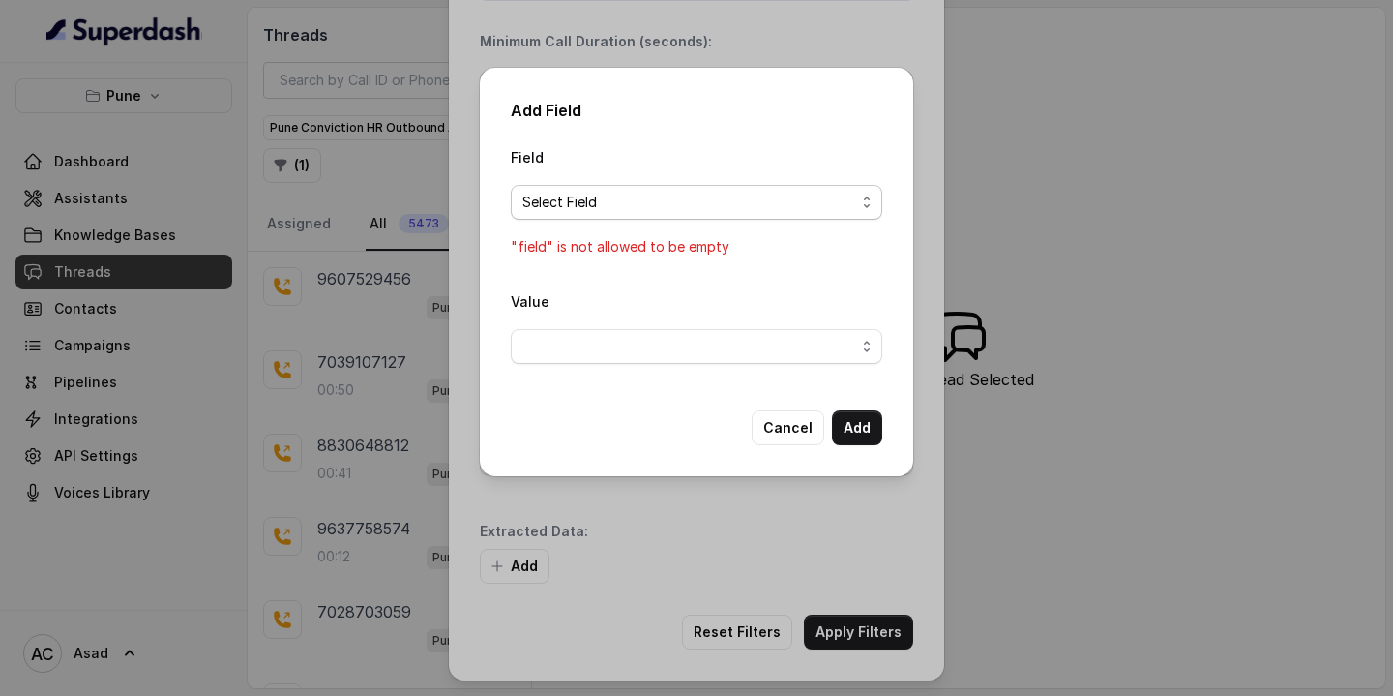
click at [680, 200] on span "Select Field" at bounding box center [688, 202] width 333 height 23
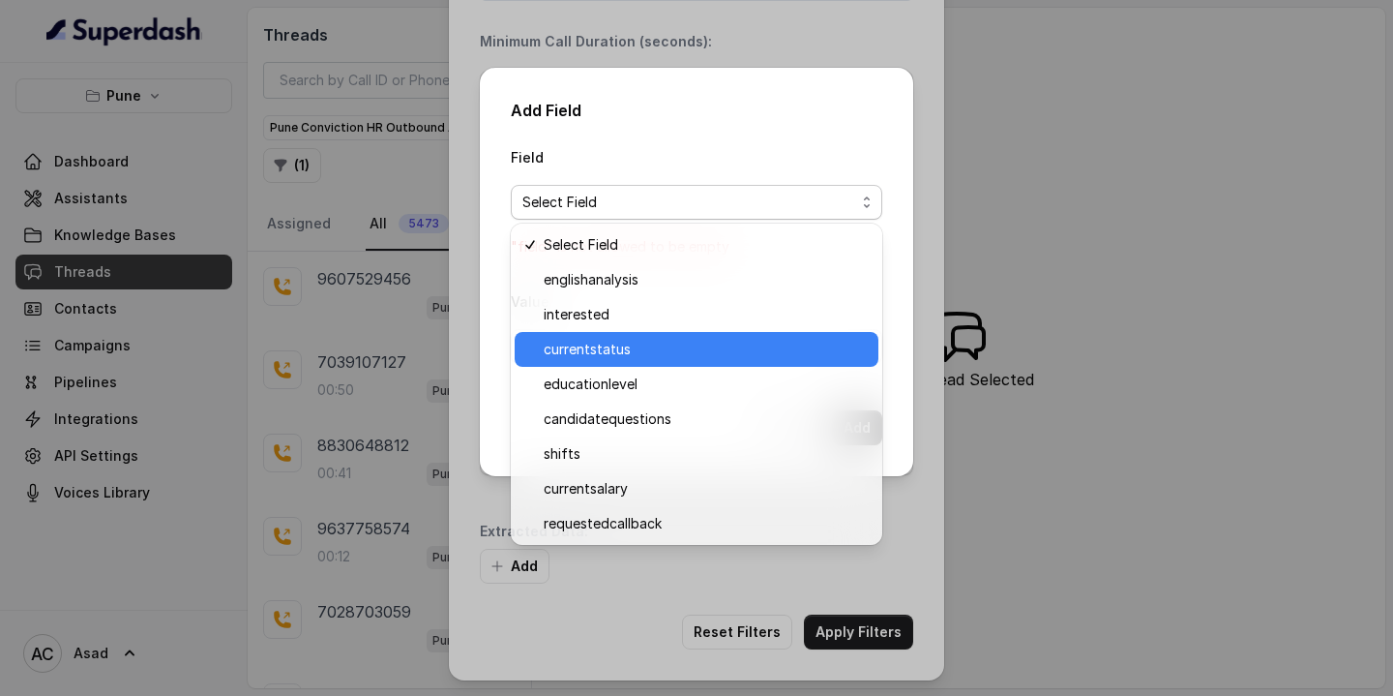
click at [625, 348] on span "currentstatus" at bounding box center [705, 349] width 323 height 23
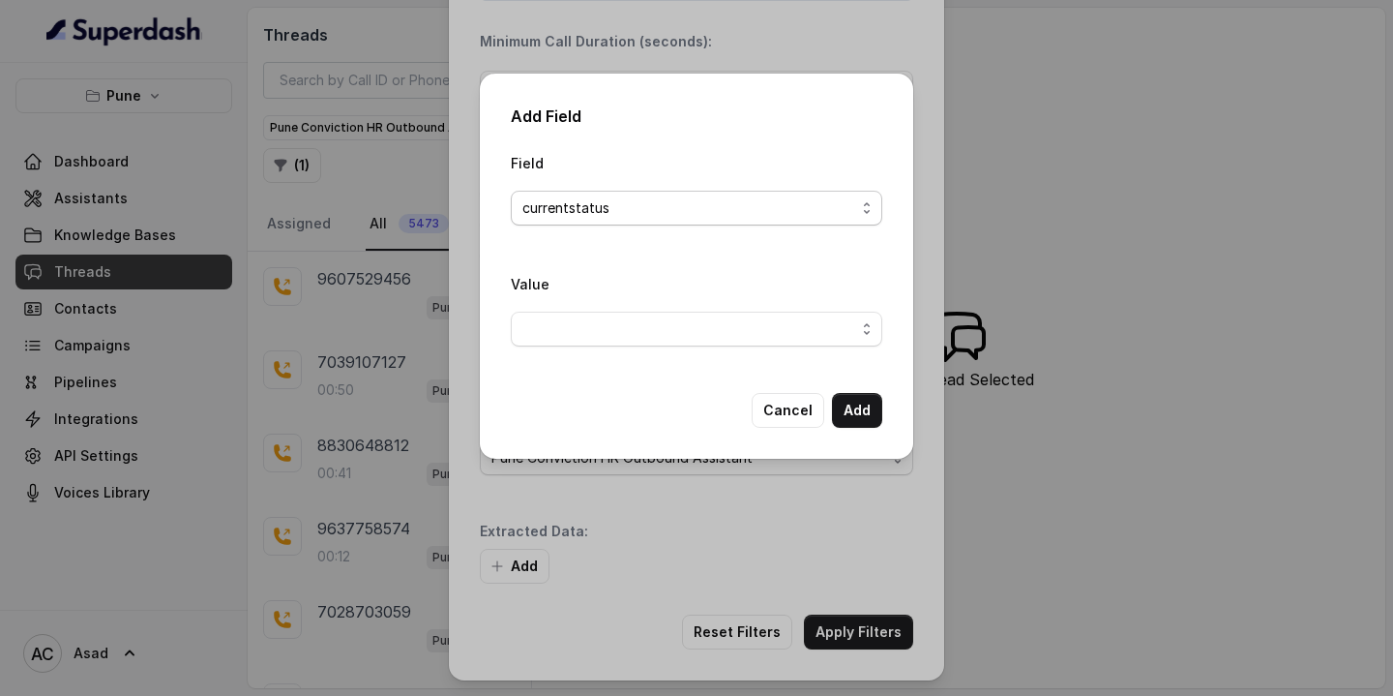
click at [598, 195] on span "currentstatus" at bounding box center [697, 208] width 372 height 35
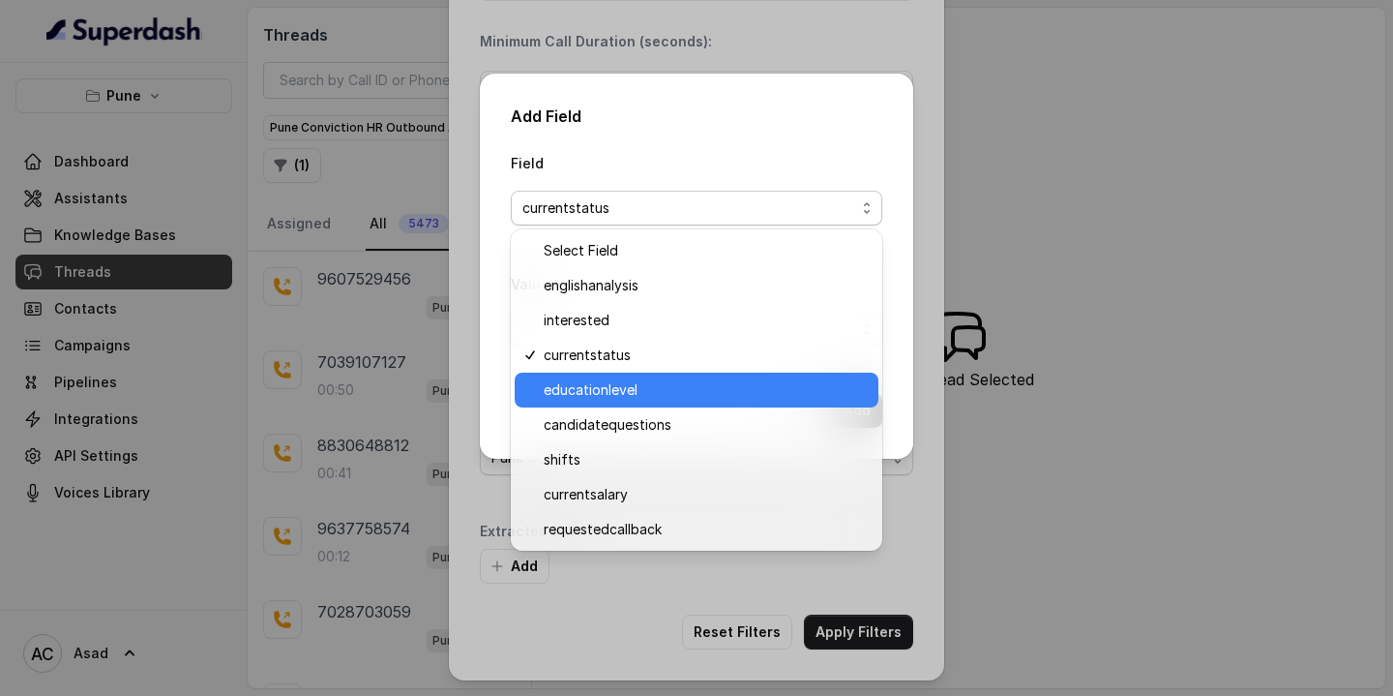
click at [596, 384] on span "educationlevel" at bounding box center [705, 389] width 323 height 23
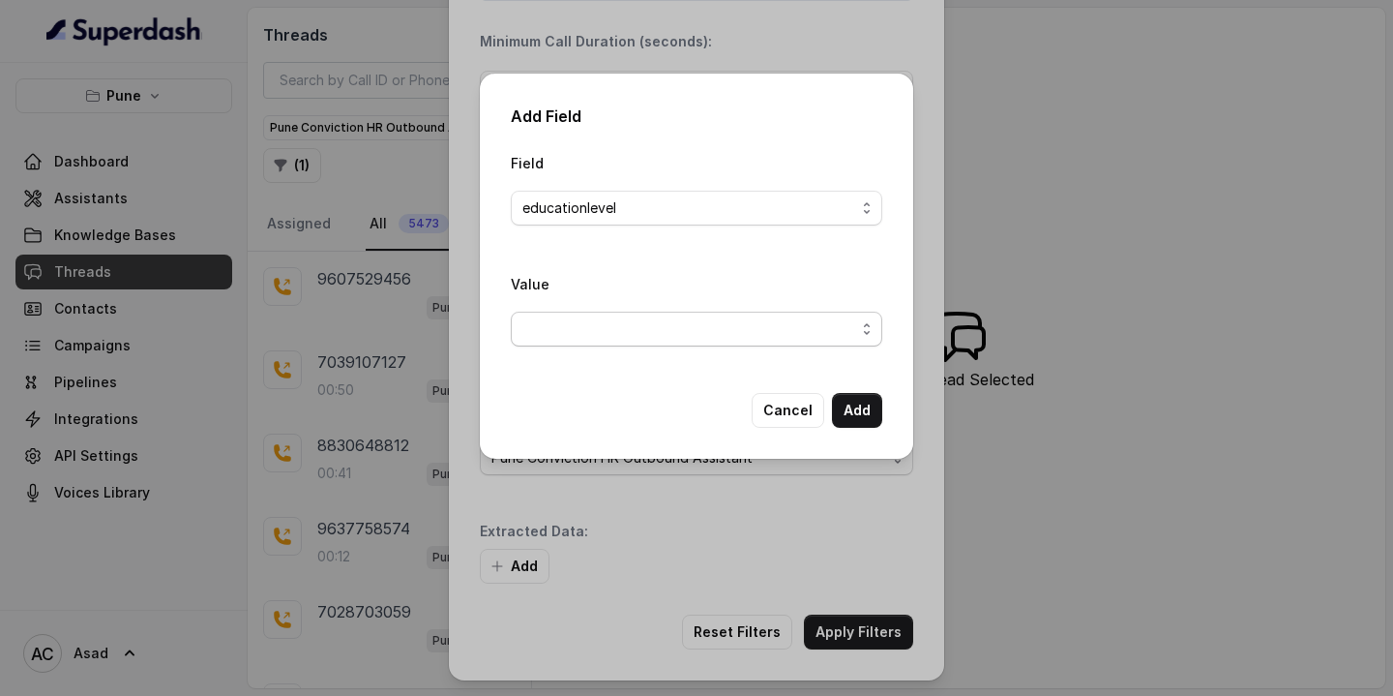
click at [713, 337] on span "button" at bounding box center [697, 329] width 372 height 35
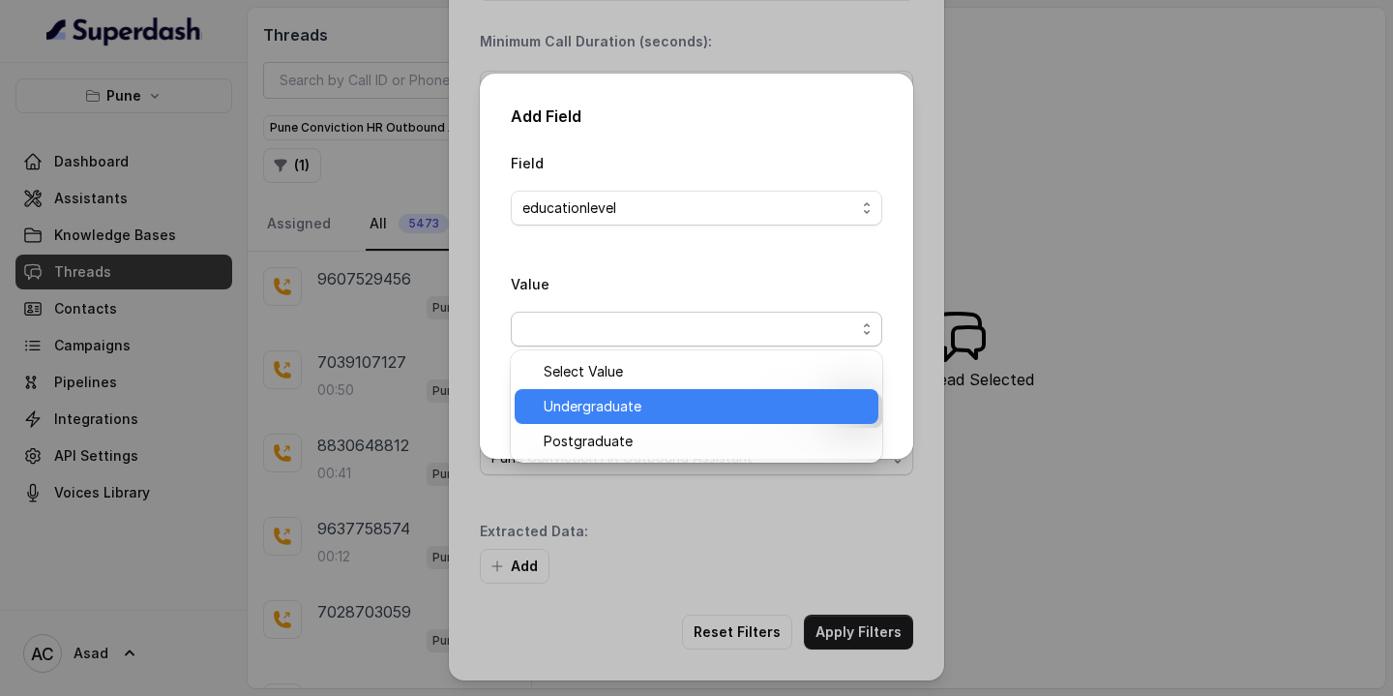
click at [644, 410] on span "Undergraduate" at bounding box center [705, 406] width 323 height 23
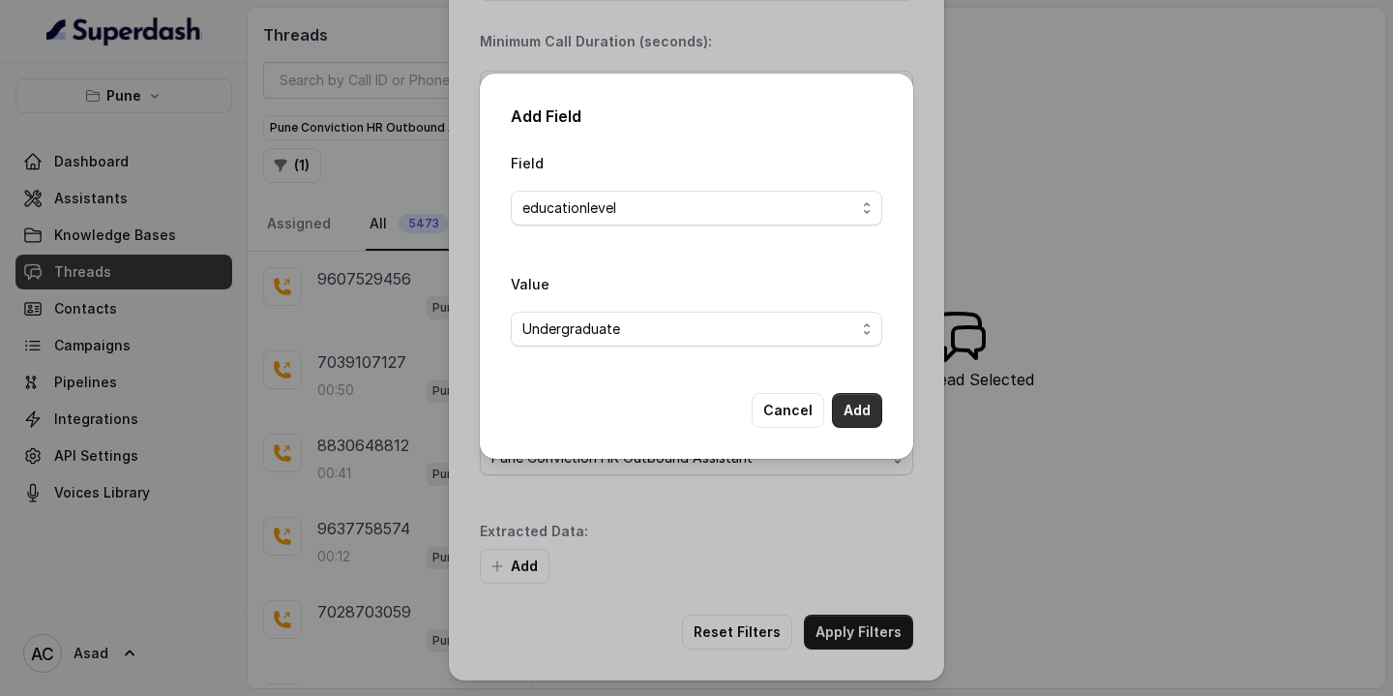
click at [853, 414] on button "Add" at bounding box center [857, 410] width 50 height 35
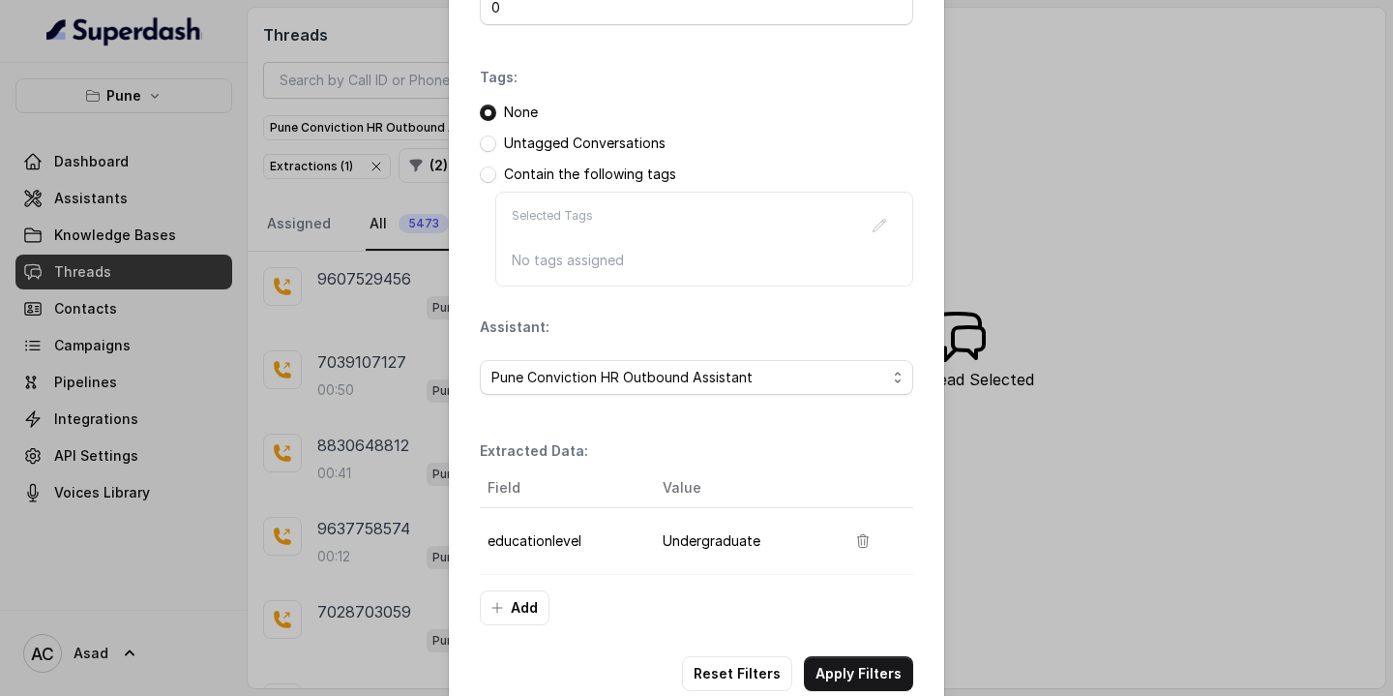
scroll to position [256, 0]
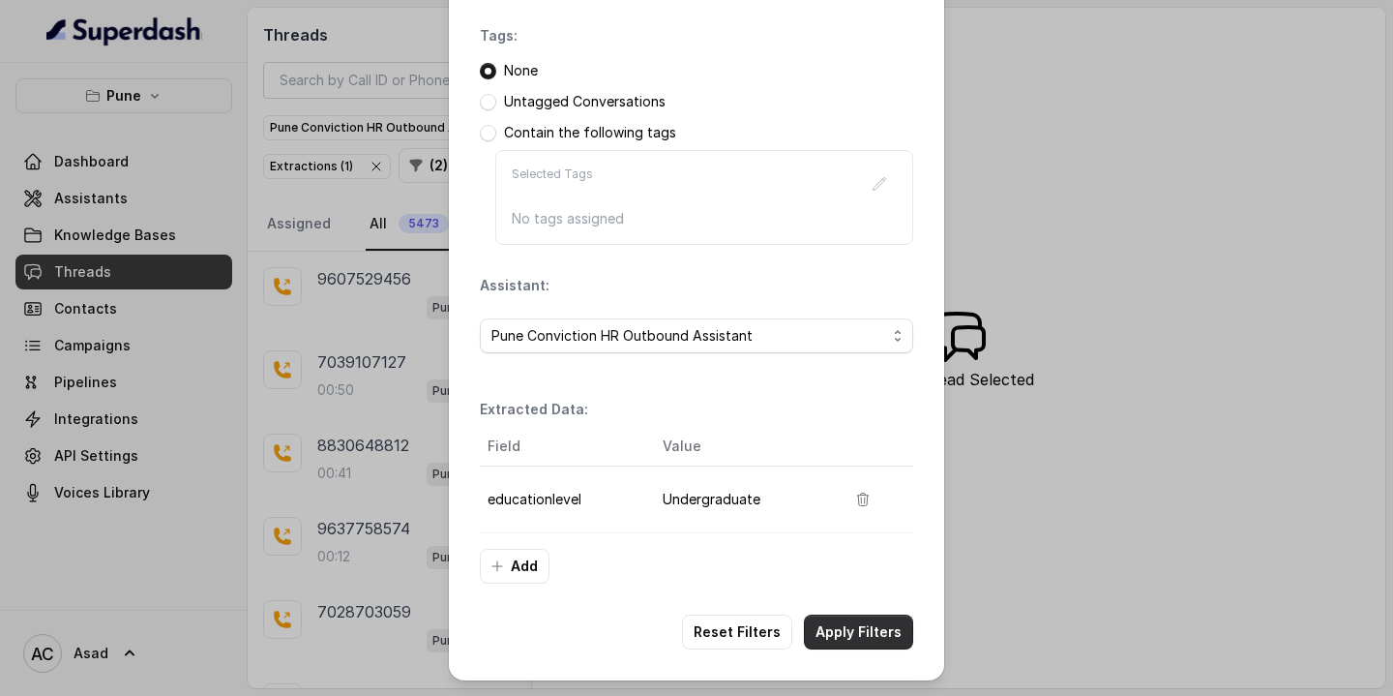
click at [864, 633] on button "Apply Filters" at bounding box center [858, 631] width 109 height 35
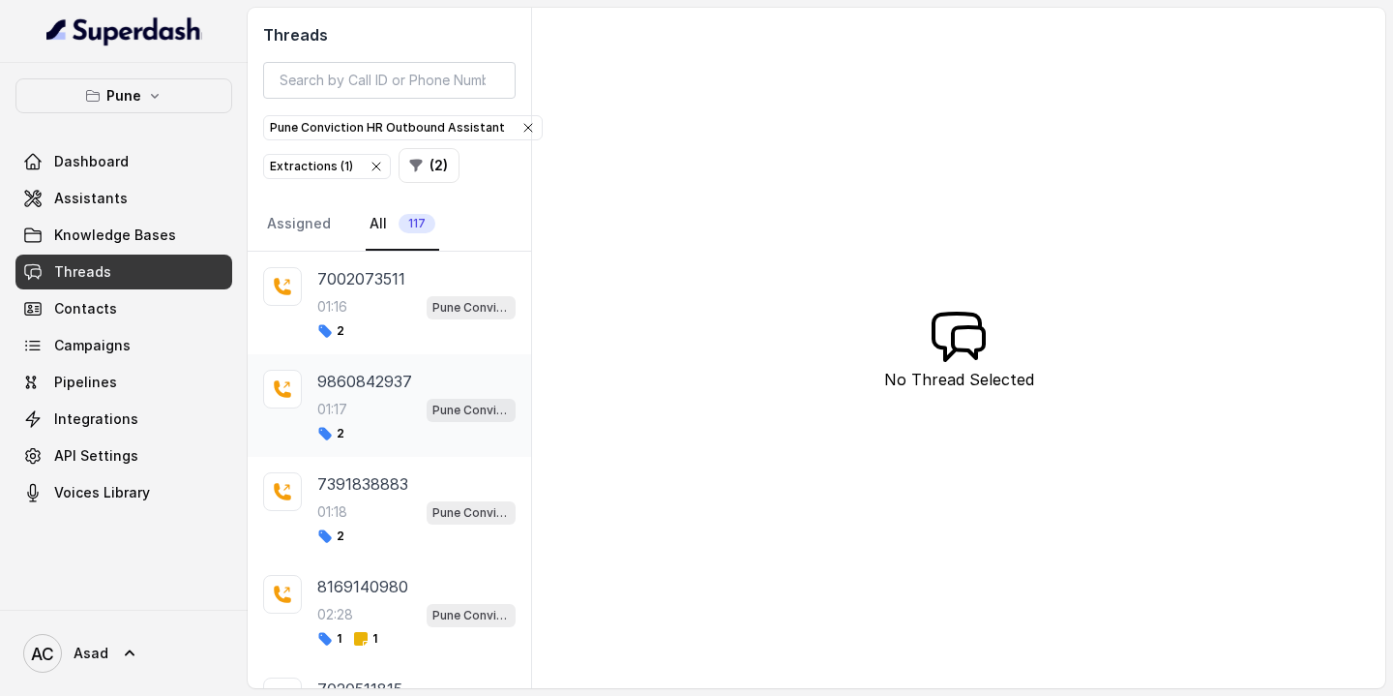
scroll to position [639, 0]
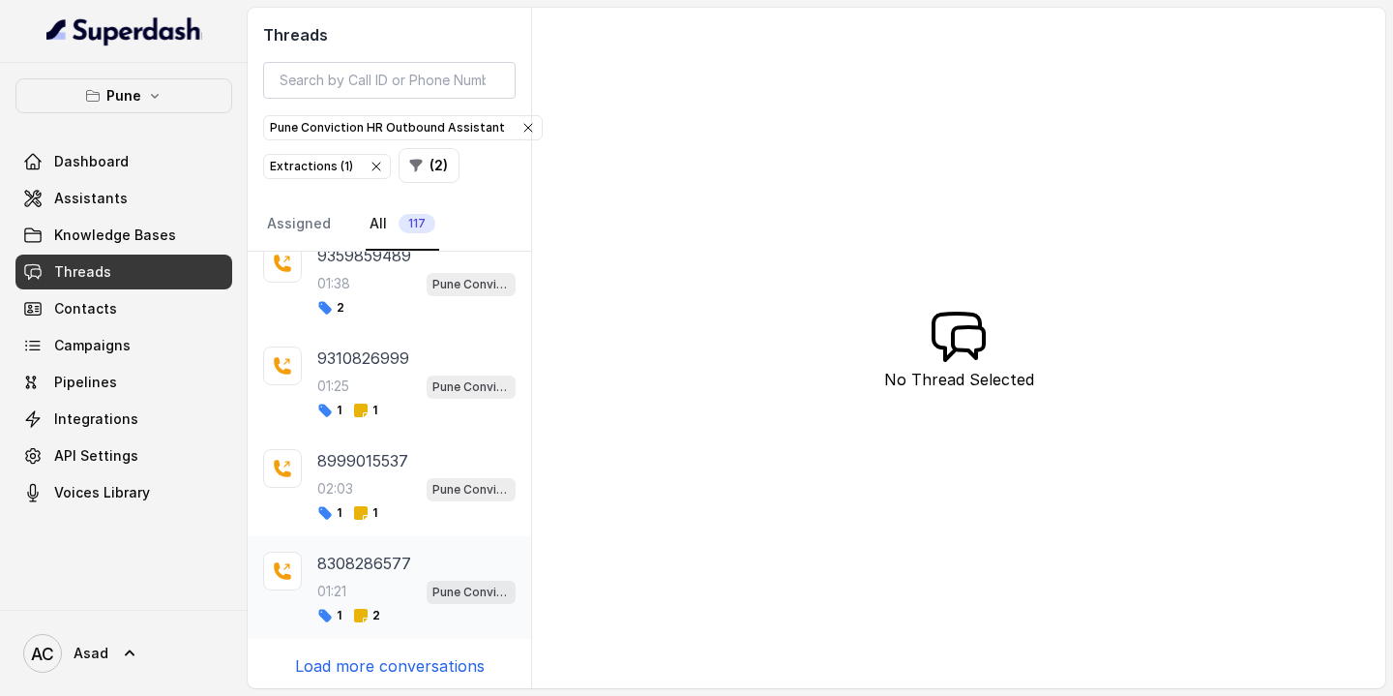
click at [374, 601] on div "8308286577 01:21 Pune Conviction HR Outbound Assistant 1 2" at bounding box center [416, 587] width 198 height 72
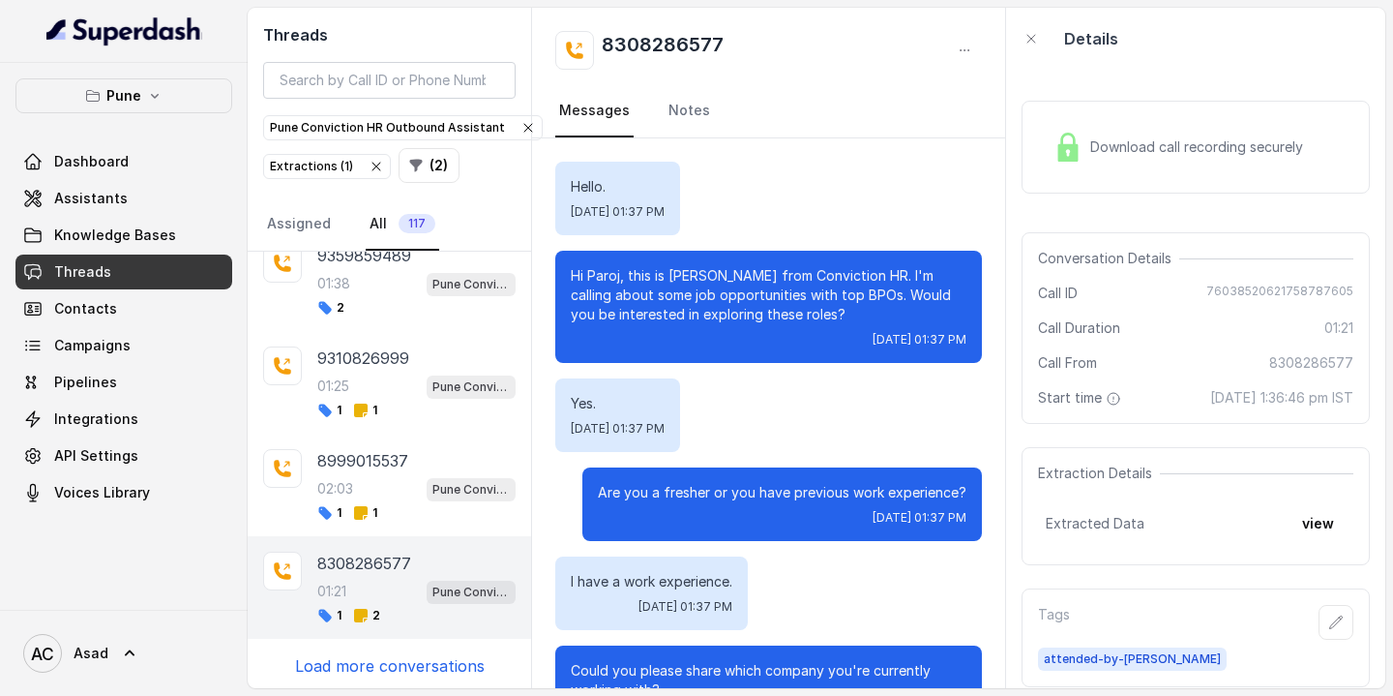
scroll to position [1339, 0]
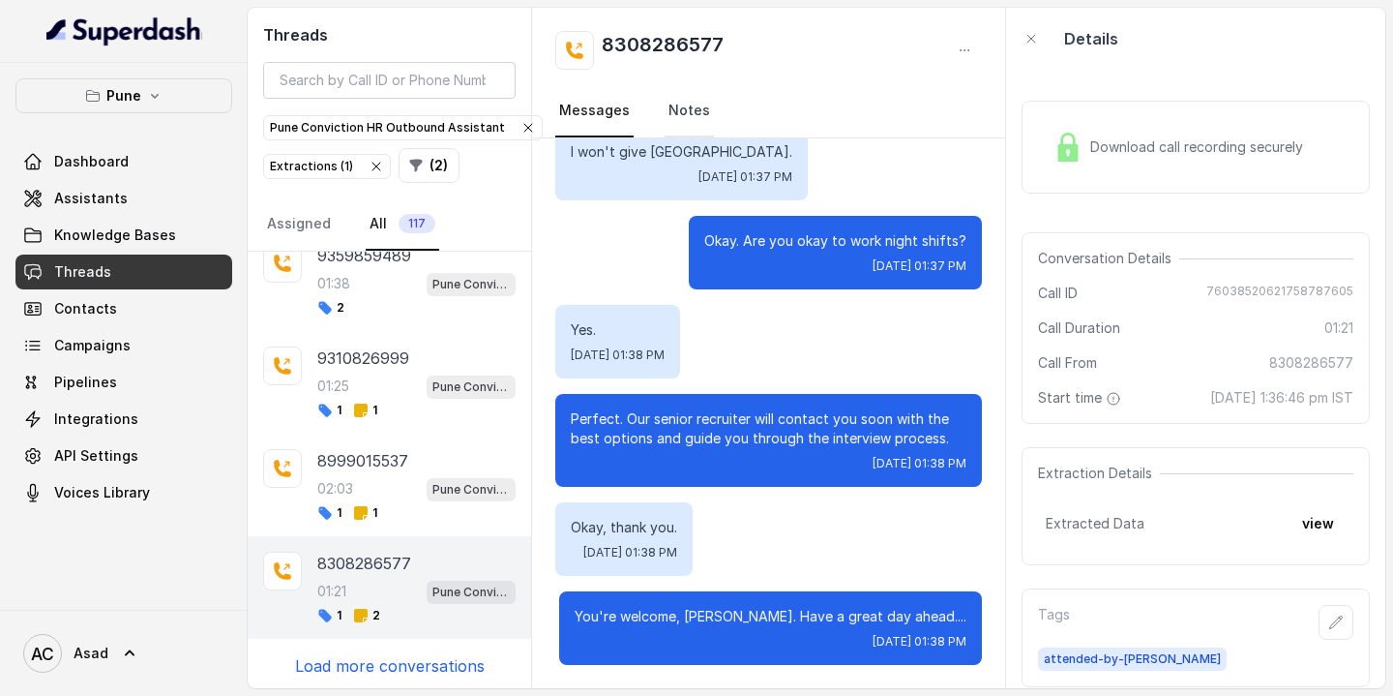
click at [686, 106] on link "Notes" at bounding box center [689, 111] width 49 height 52
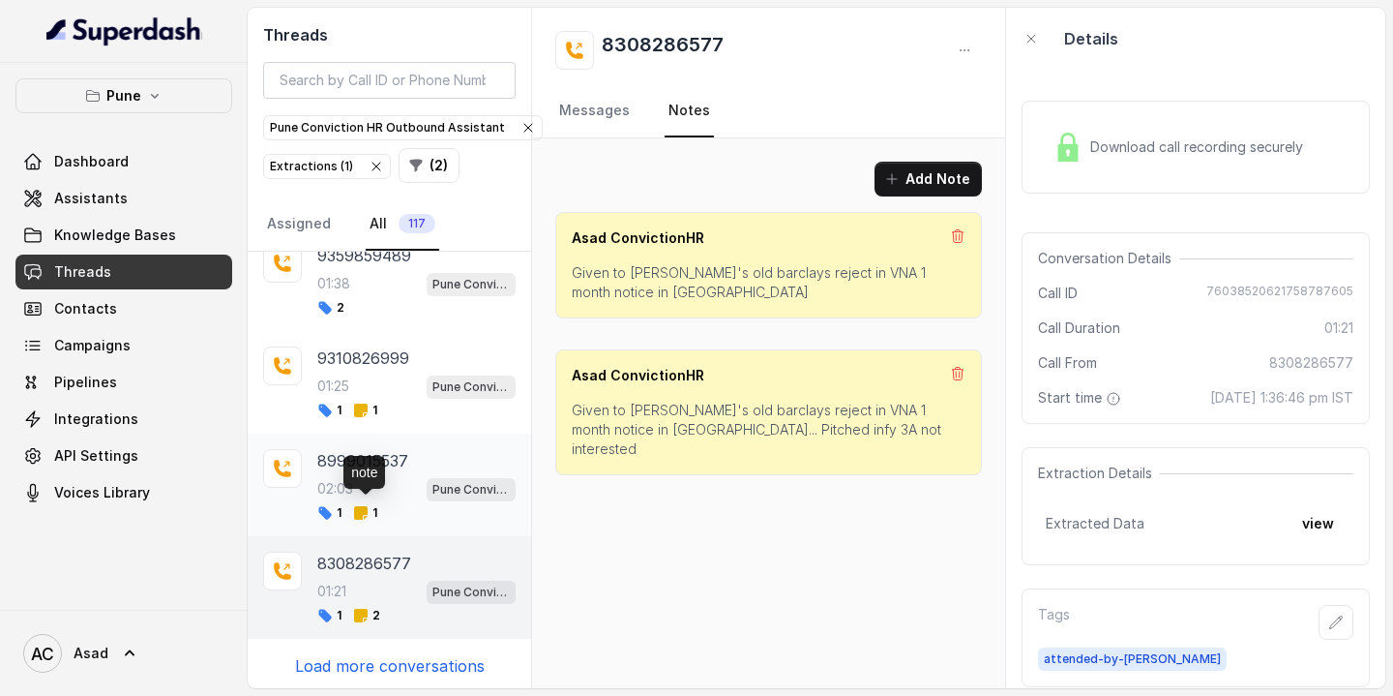
click at [360, 506] on icon at bounding box center [361, 513] width 14 height 14
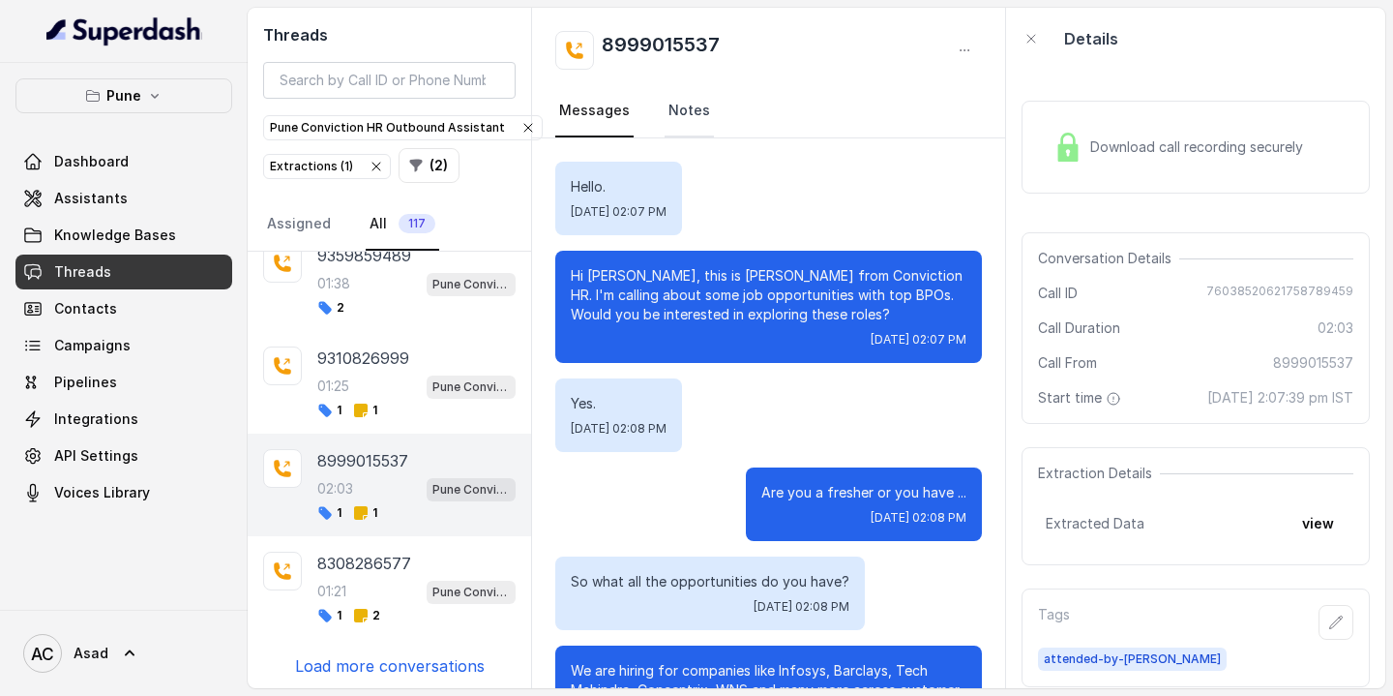
click at [686, 115] on link "Notes" at bounding box center [689, 111] width 49 height 52
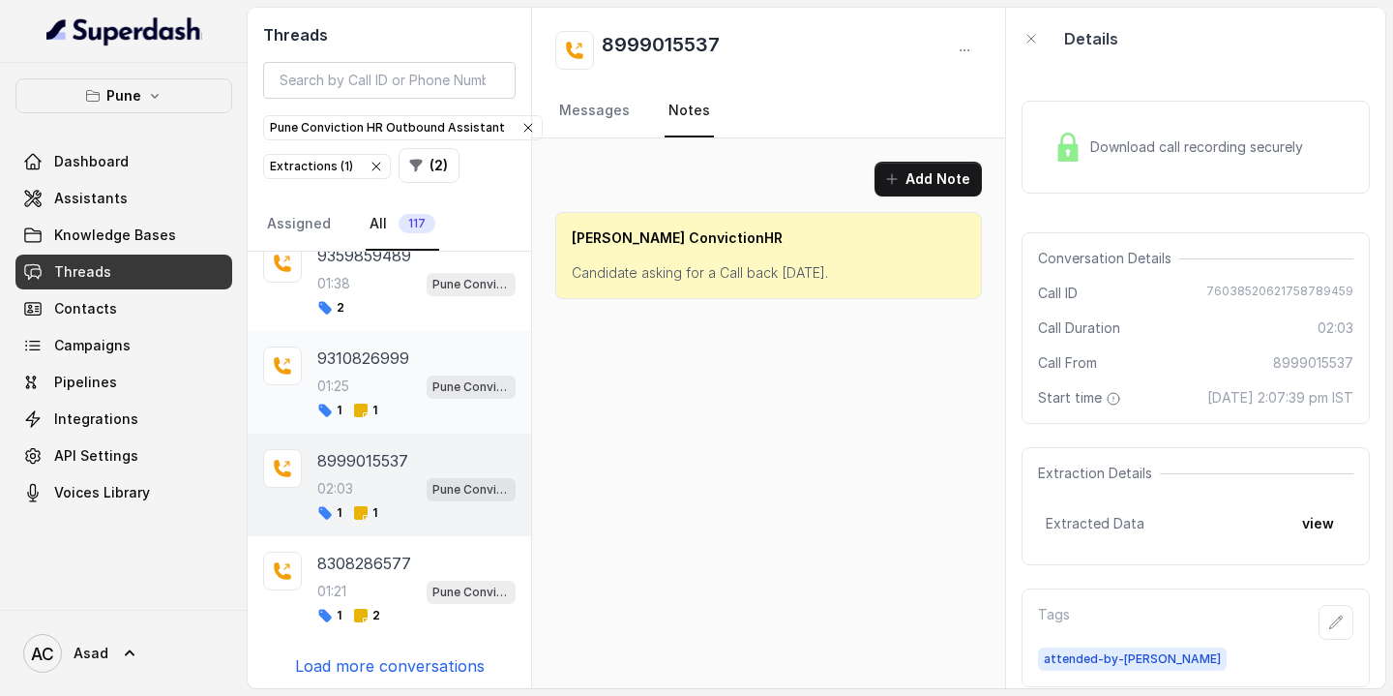
click at [356, 373] on div "01:25 Pune Conviction HR Outbound Assistant" at bounding box center [416, 385] width 198 height 25
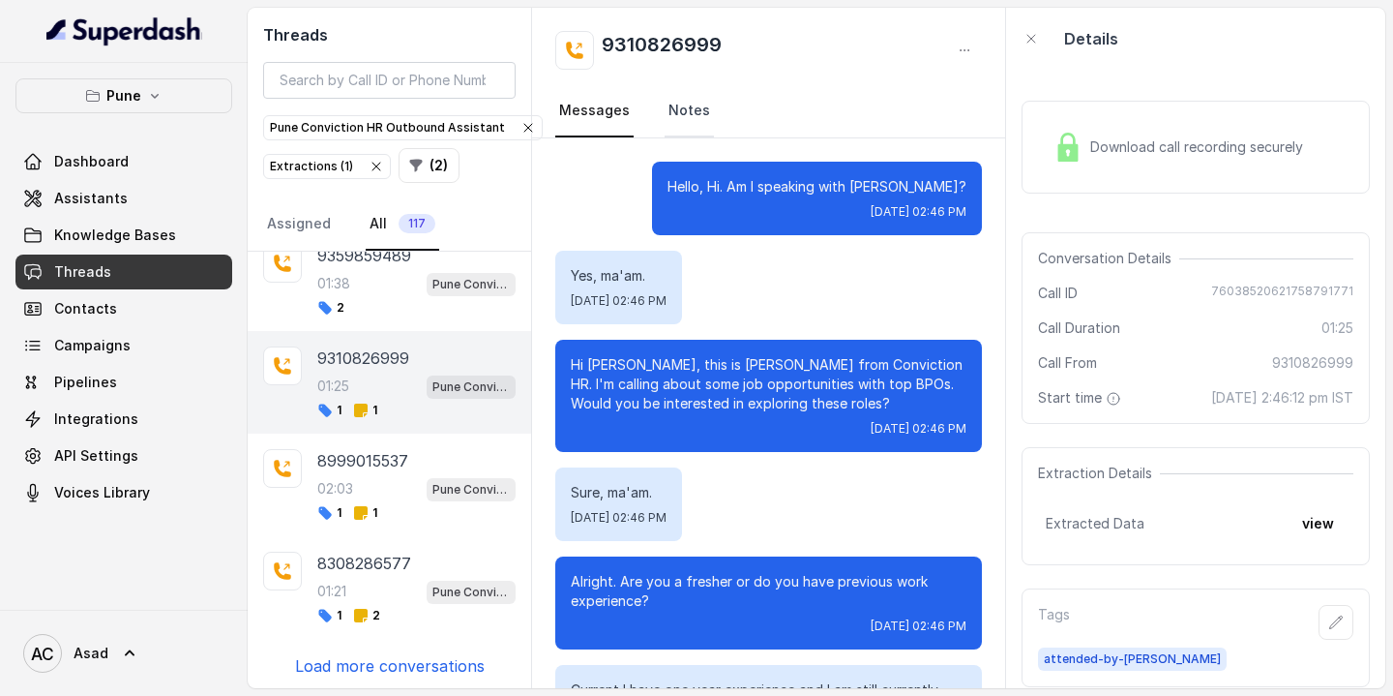
click at [684, 114] on link "Notes" at bounding box center [689, 111] width 49 height 52
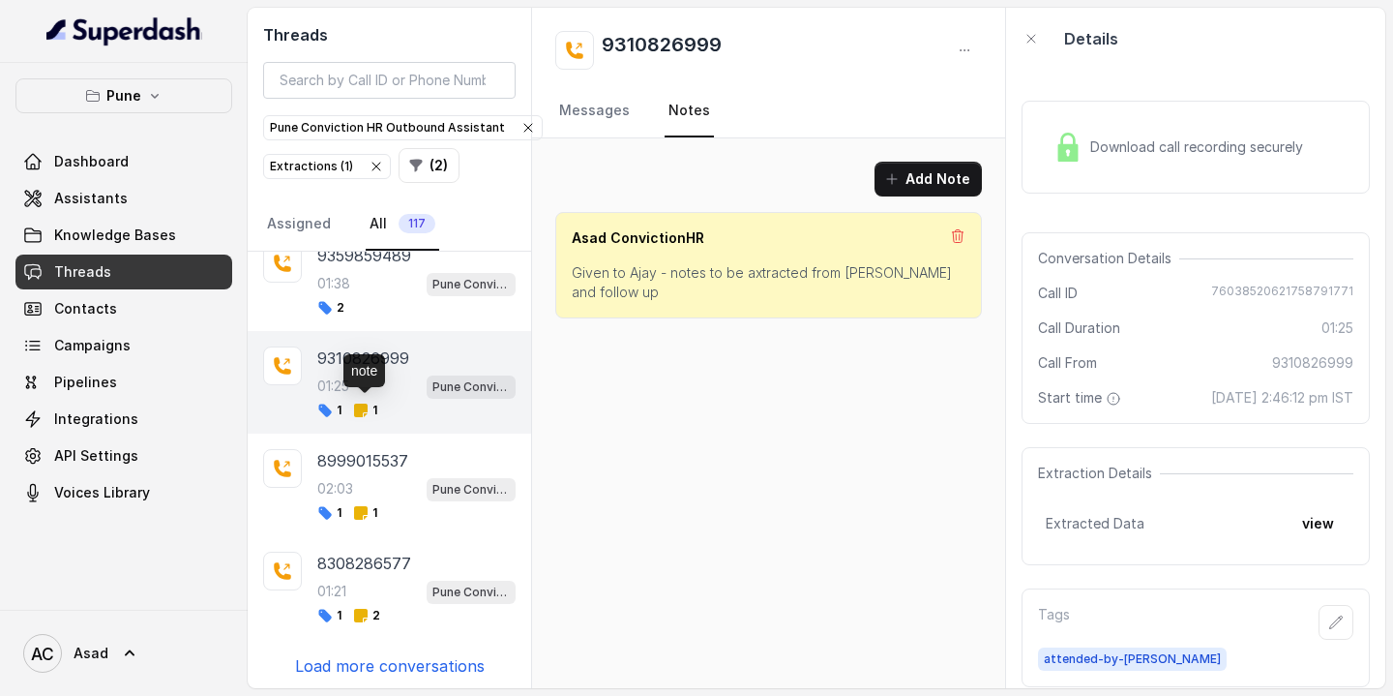
scroll to position [512, 0]
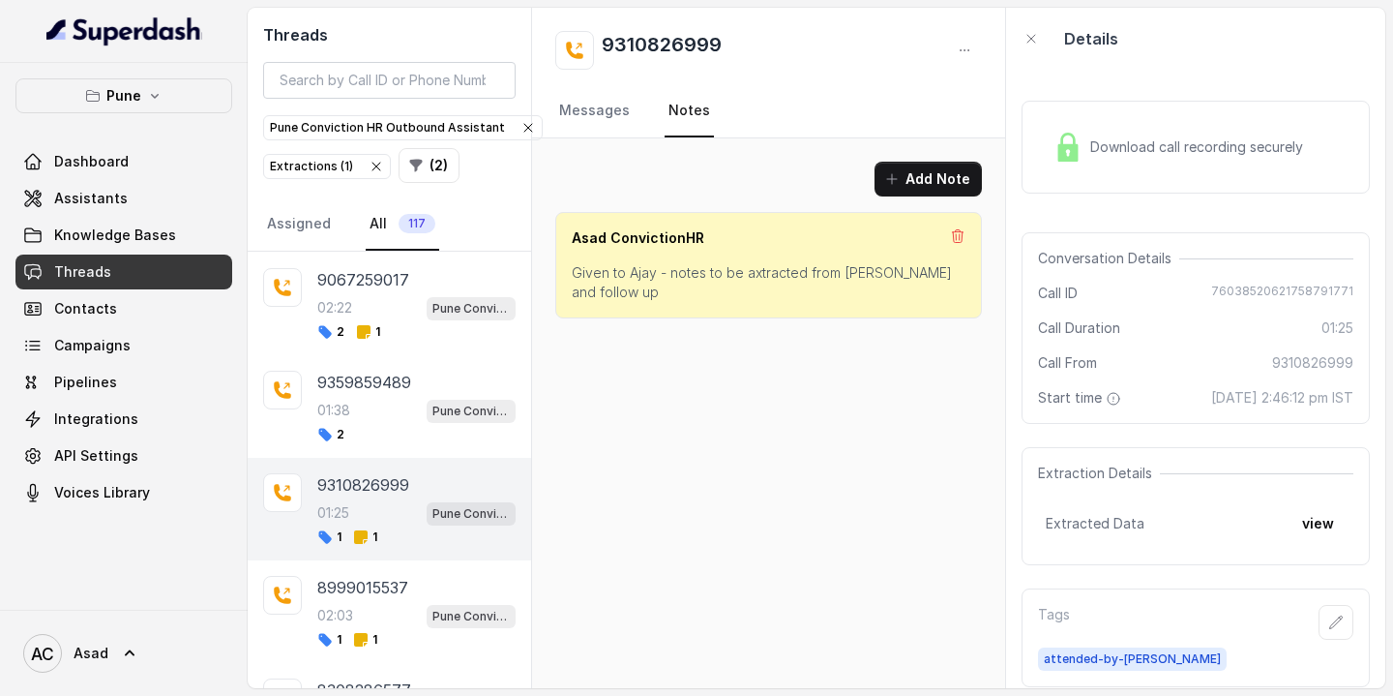
click at [364, 401] on div "01:38 Pune Conviction HR Outbound Assistant" at bounding box center [416, 410] width 198 height 25
